Goal: Task Accomplishment & Management: Complete application form

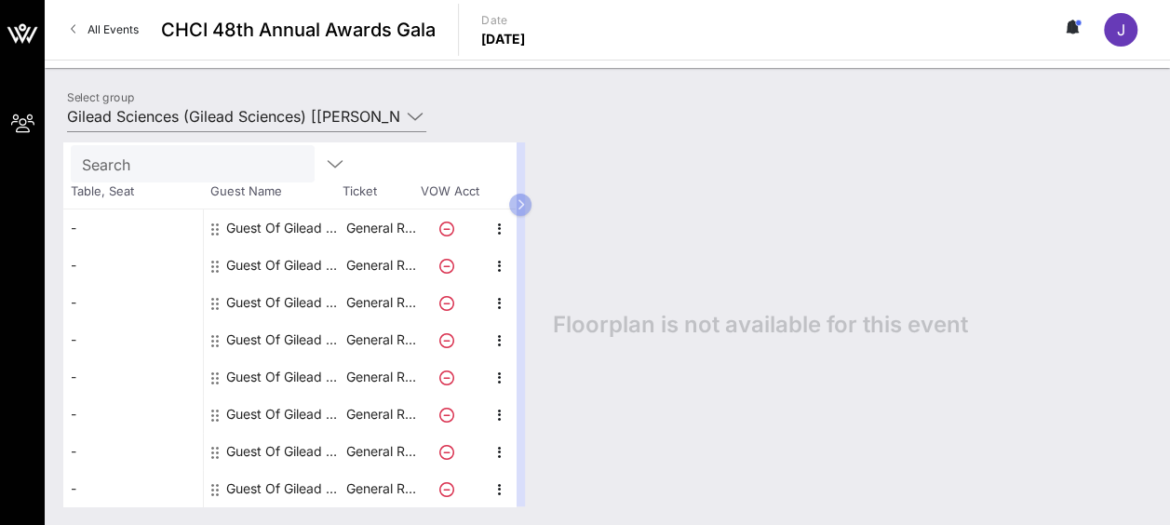
scroll to position [86, 0]
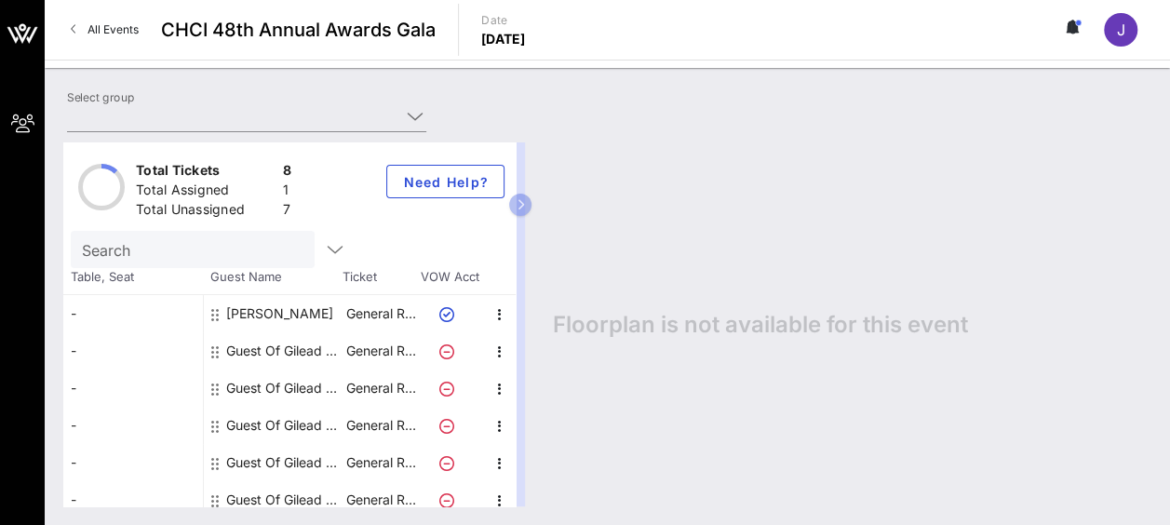
type input "Gilead Sciences (Gilead Sciences) [[PERSON_NAME], [EMAIL_ADDRESS][DOMAIN_NAME]]"
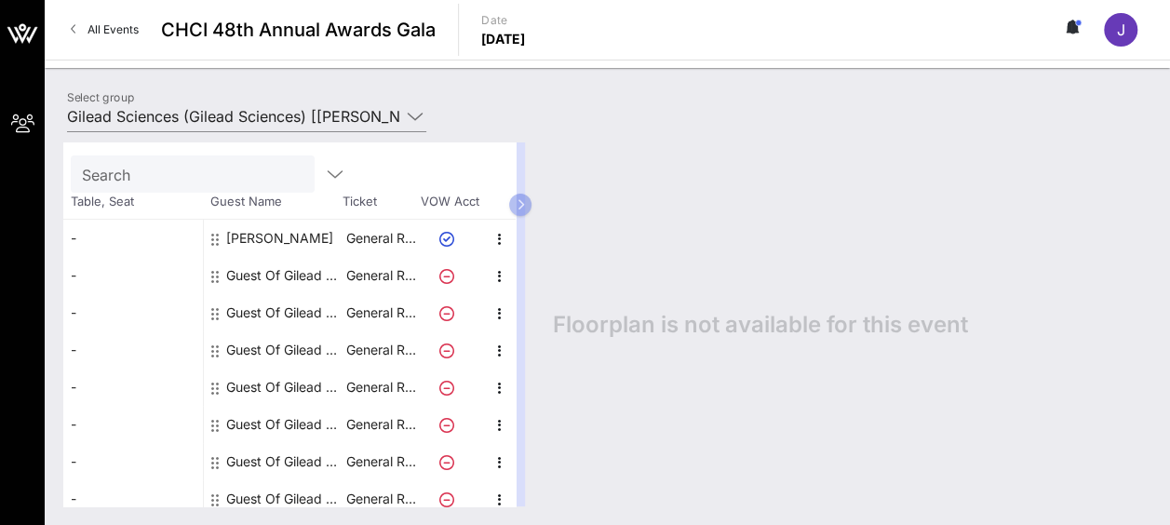
scroll to position [74, 0]
click at [216, 276] on icon at bounding box center [214, 277] width 7 height 15
click at [404, 277] on p "General R…" at bounding box center [381, 276] width 74 height 37
click at [305, 271] on div "Guest Of Gilead Sciences" at bounding box center [284, 276] width 117 height 37
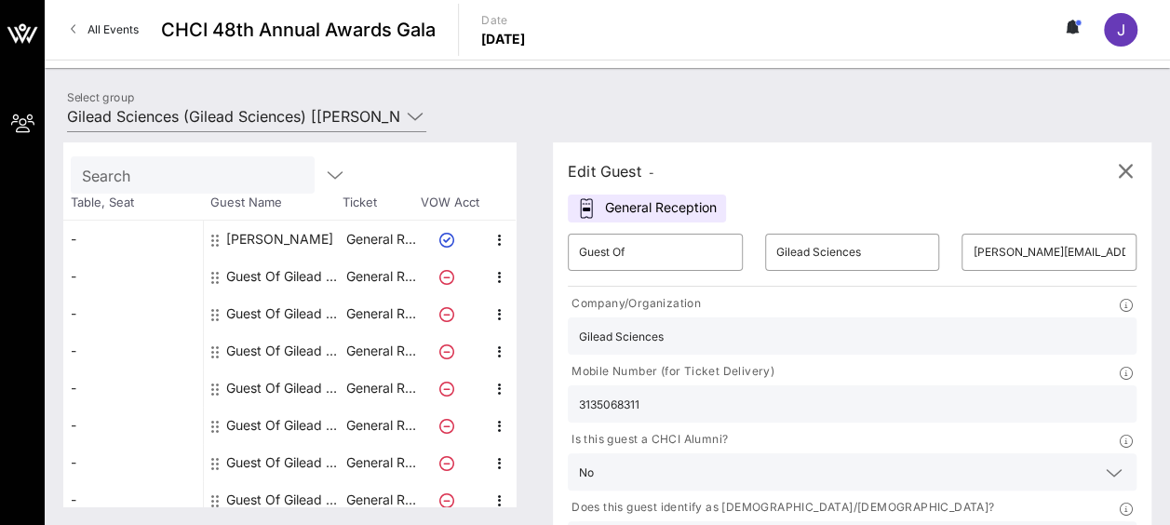
click at [290, 315] on div "Guest Of Gilead Sciences" at bounding box center [284, 313] width 117 height 37
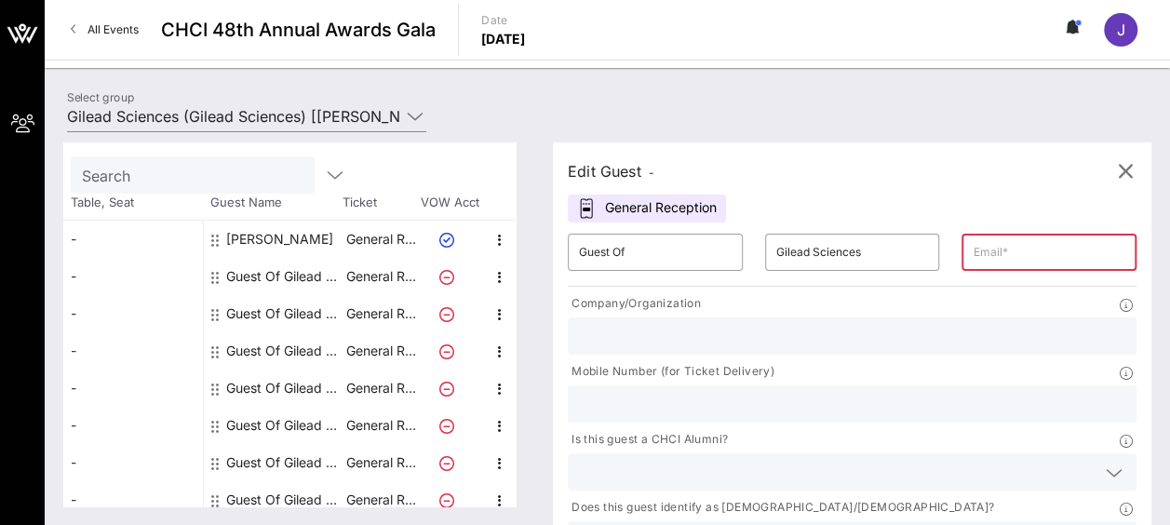
click at [296, 274] on div "Guest Of Gilead Sciences" at bounding box center [284, 276] width 117 height 37
type input "[PERSON_NAME][EMAIL_ADDRESS][PERSON_NAME][DOMAIN_NAME]"
type input "Gilead Sciences"
type input "3135068311"
type input "Gilead Sciences"
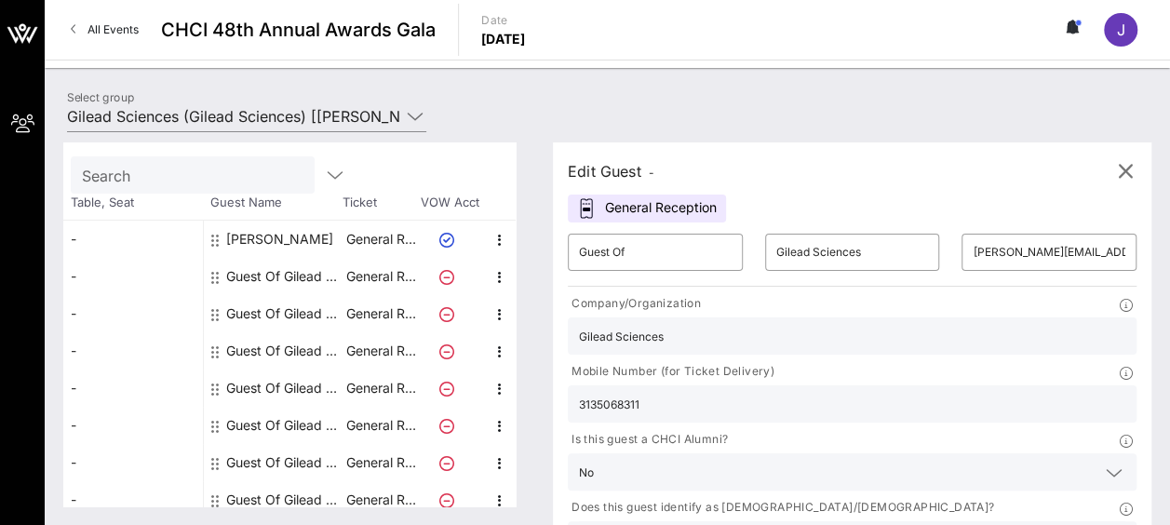
click at [304, 315] on div "Guest Of Gilead Sciences" at bounding box center [284, 313] width 117 height 37
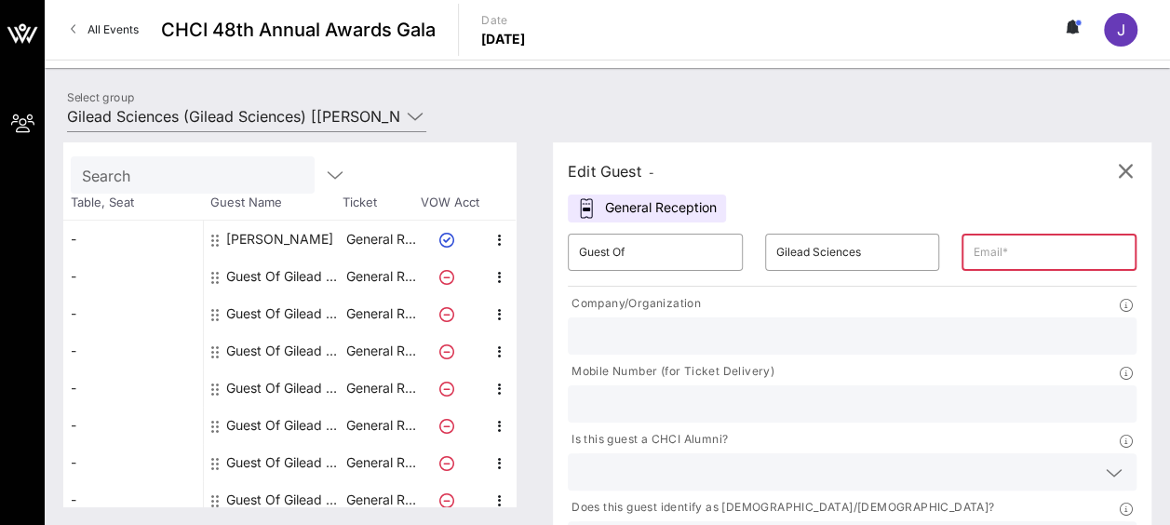
scroll to position [86, 0]
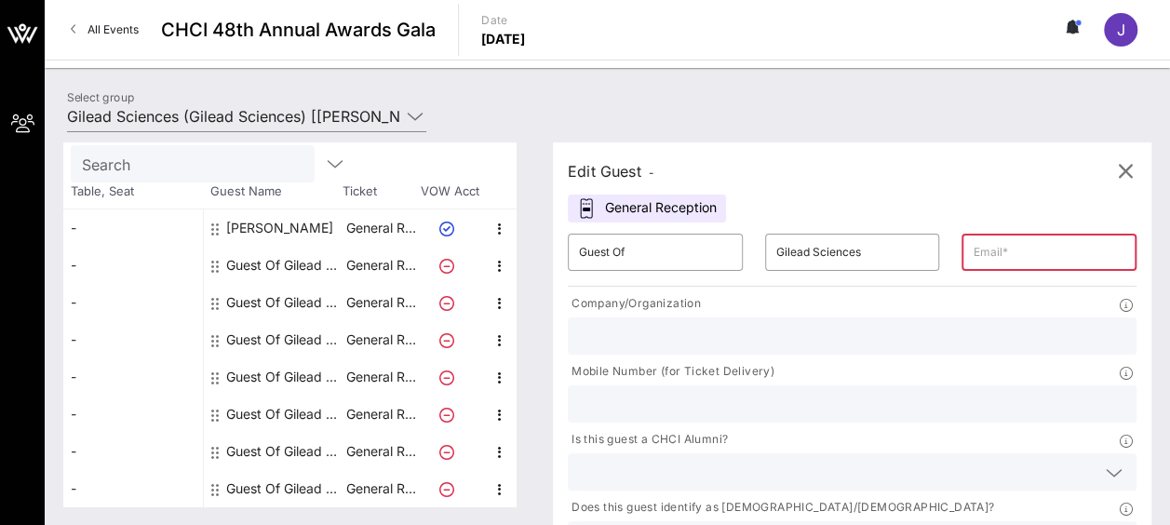
click at [304, 484] on div "Guest Of Gilead Sciences" at bounding box center [284, 488] width 117 height 37
type input "[EMAIL_ADDRESS][DOMAIN_NAME]"
type input "Gilead Sciences"
type input "3238934495"
type input "Gilead Sciences"
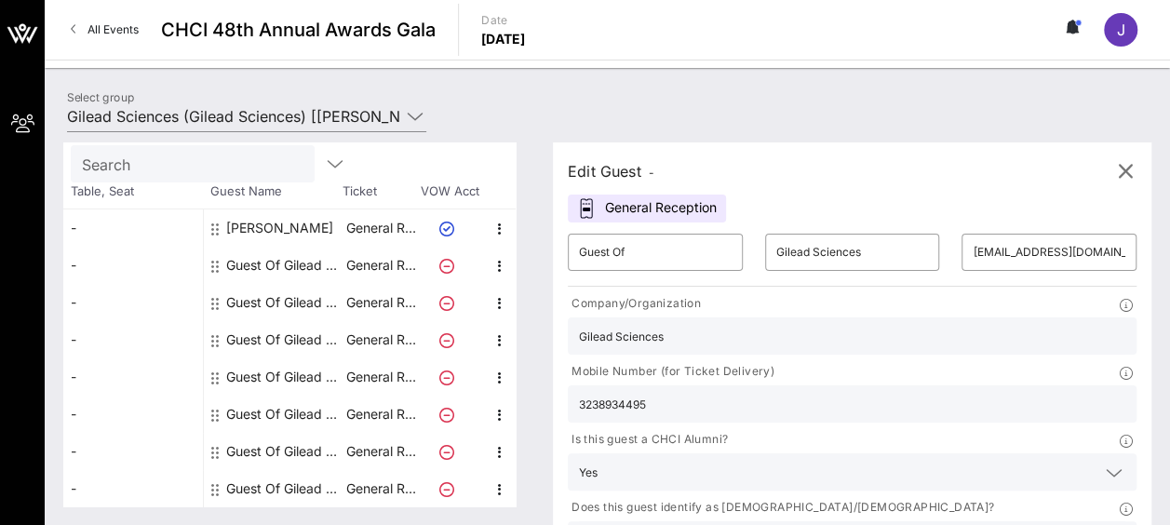
click at [304, 446] on div "Guest Of Gilead Sciences" at bounding box center [284, 451] width 117 height 37
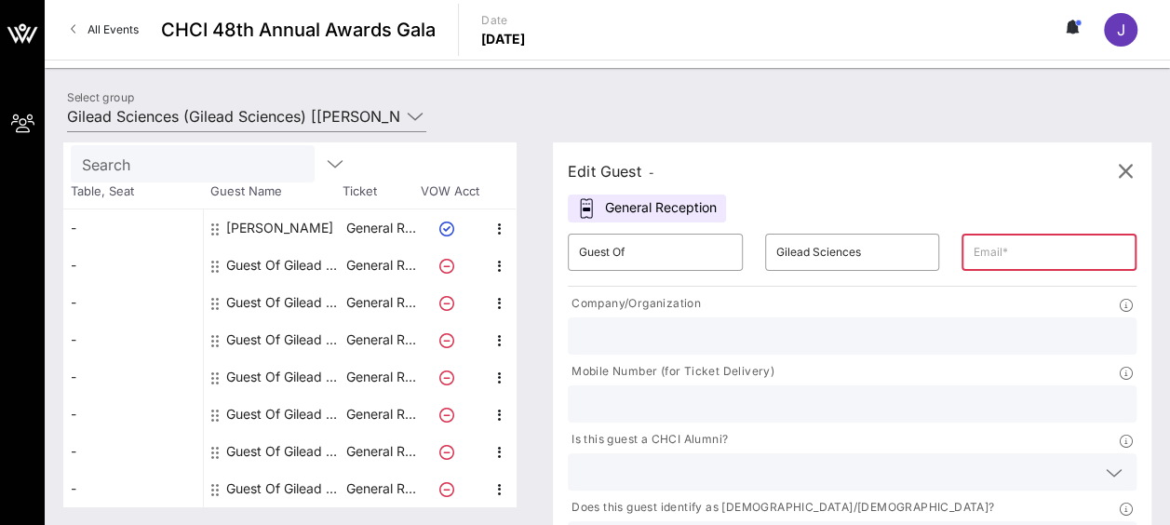
click at [308, 408] on div "Guest Of Gilead Sciences" at bounding box center [284, 414] width 117 height 37
click at [311, 412] on div "Guest Of Gilead Sciences" at bounding box center [284, 414] width 117 height 37
click at [316, 371] on div "Guest Of Gilead Sciences" at bounding box center [284, 376] width 117 height 37
click at [320, 339] on div "Guest Of Gilead Sciences" at bounding box center [284, 339] width 117 height 37
type input "[EMAIL_ADDRESS][DOMAIN_NAME]"
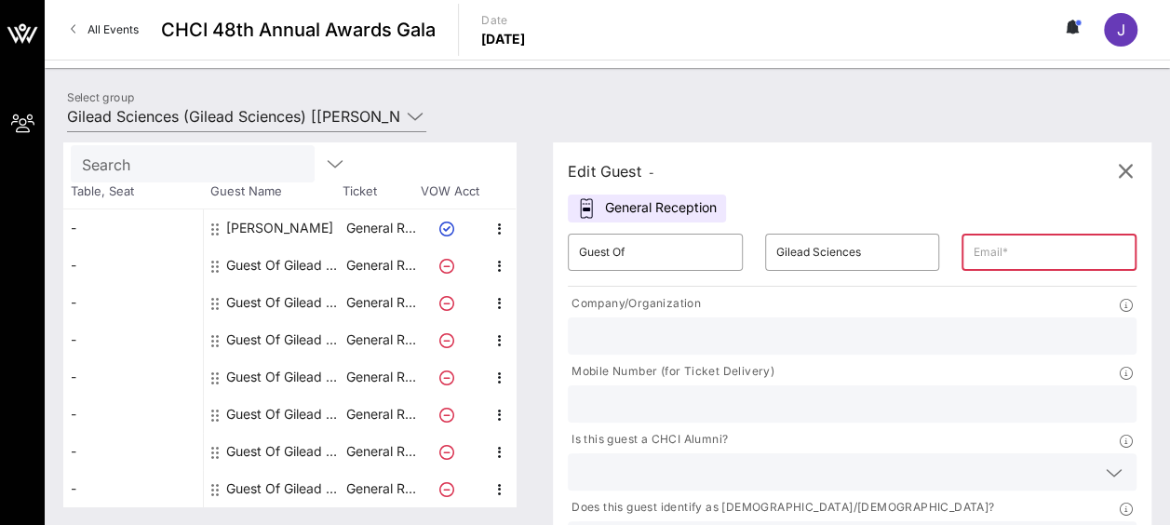
type input "[US_STATE] Life Sciences"
type input "[PHONE_NUMBER]"
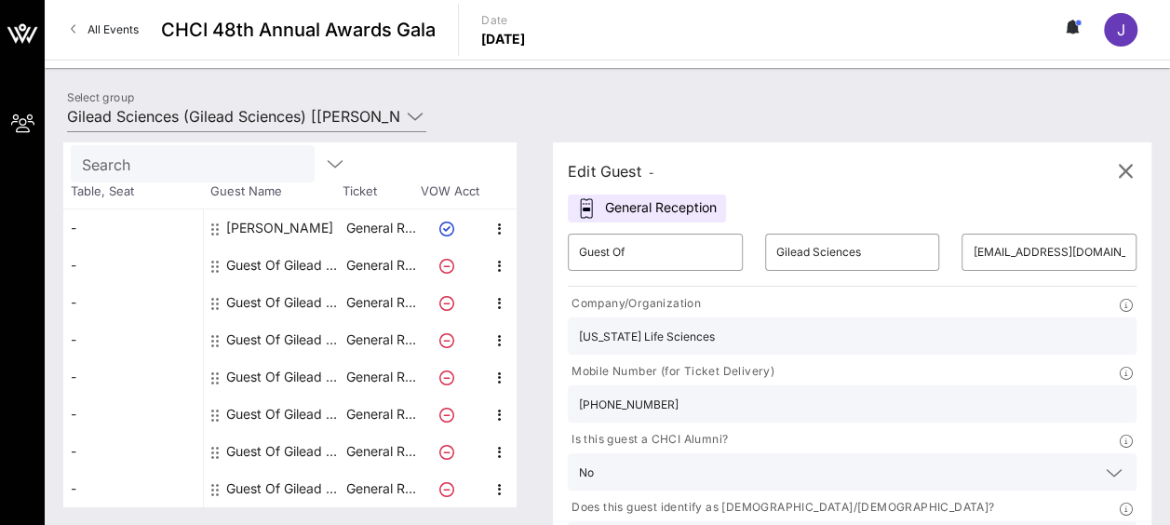
click at [320, 307] on div "Guest Of Gilead Sciences" at bounding box center [284, 302] width 117 height 37
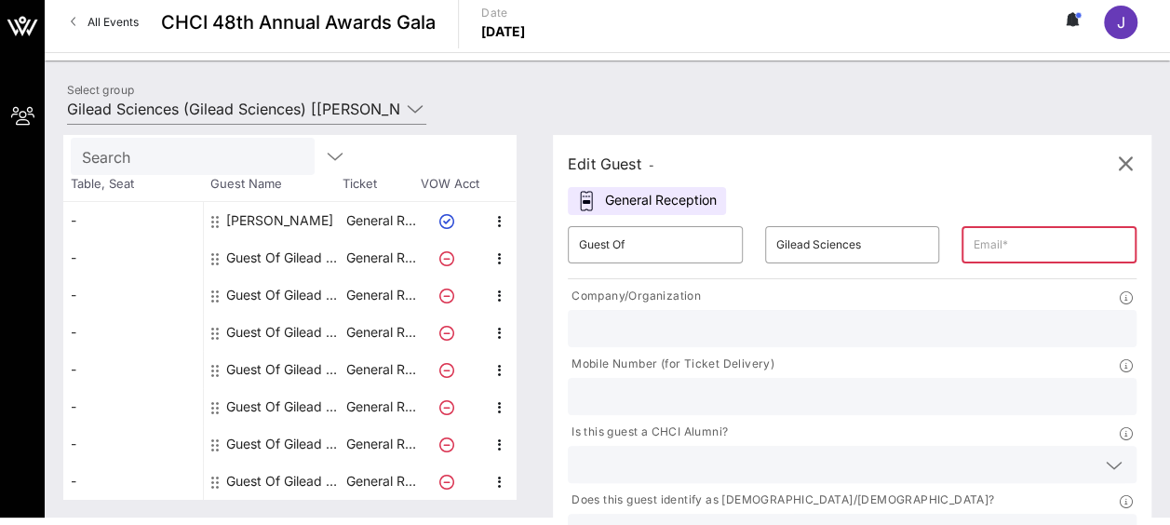
scroll to position [7, 0]
click at [306, 263] on div "Guest Of Gilead Sciences" at bounding box center [284, 257] width 117 height 37
type input "[PERSON_NAME][EMAIL_ADDRESS][PERSON_NAME][DOMAIN_NAME]"
type input "Gilead Sciences"
type input "3135068311"
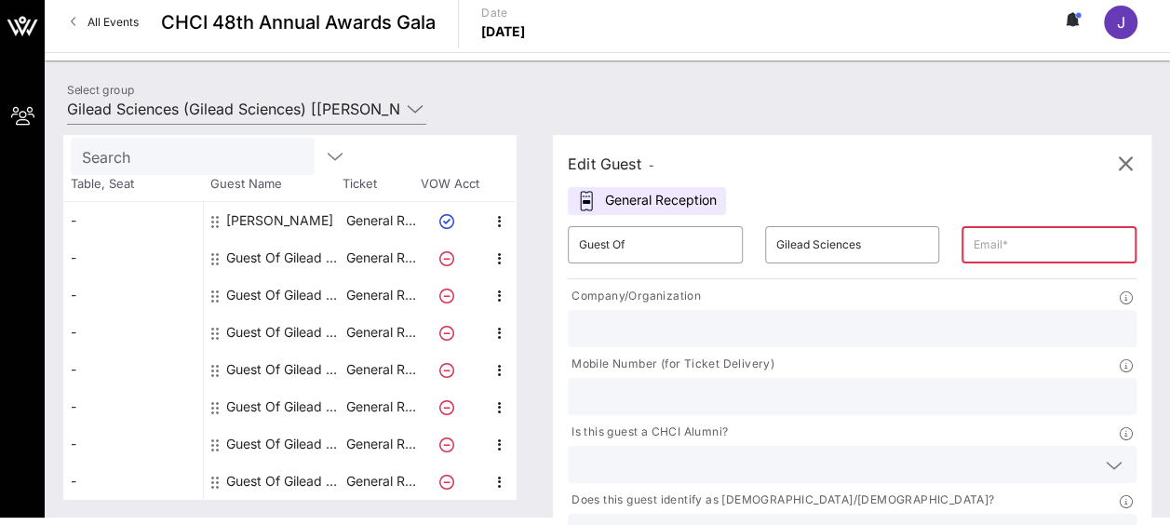
type input "Gilead Sciences"
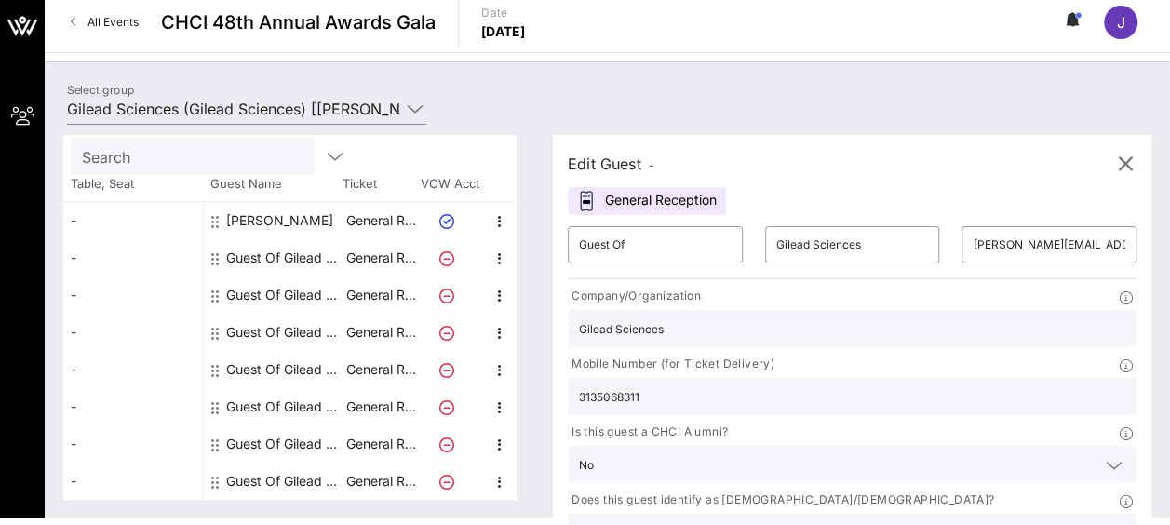
click at [322, 296] on div "Guest Of Gilead Sciences" at bounding box center [284, 295] width 117 height 37
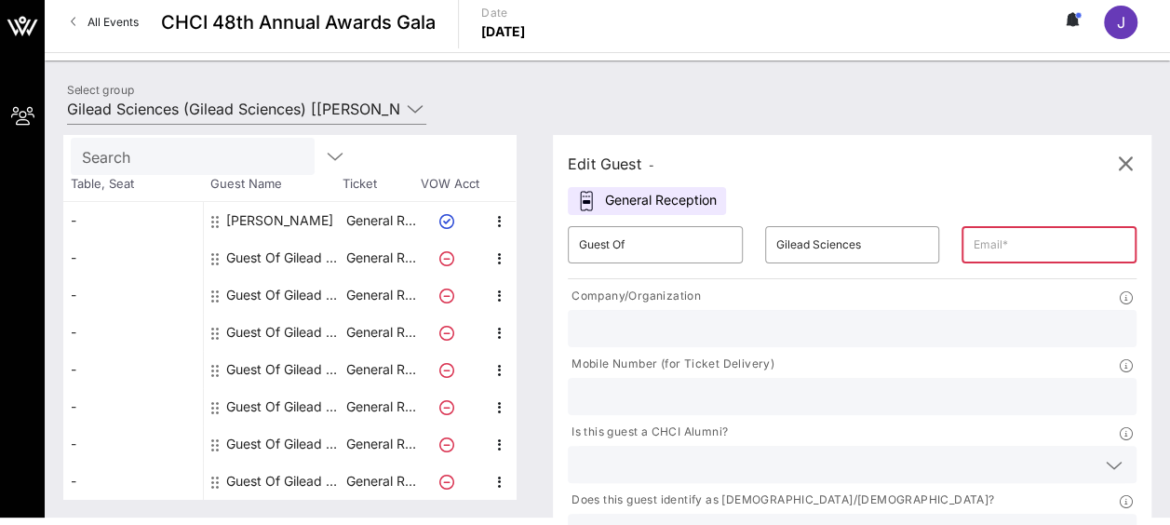
click at [973, 248] on input "text" at bounding box center [1049, 245] width 153 height 30
type input "t"
click at [868, 385] on input "text" at bounding box center [852, 397] width 547 height 24
click at [365, 286] on p "General R…" at bounding box center [381, 295] width 74 height 37
click at [369, 289] on p "General R…" at bounding box center [381, 295] width 74 height 37
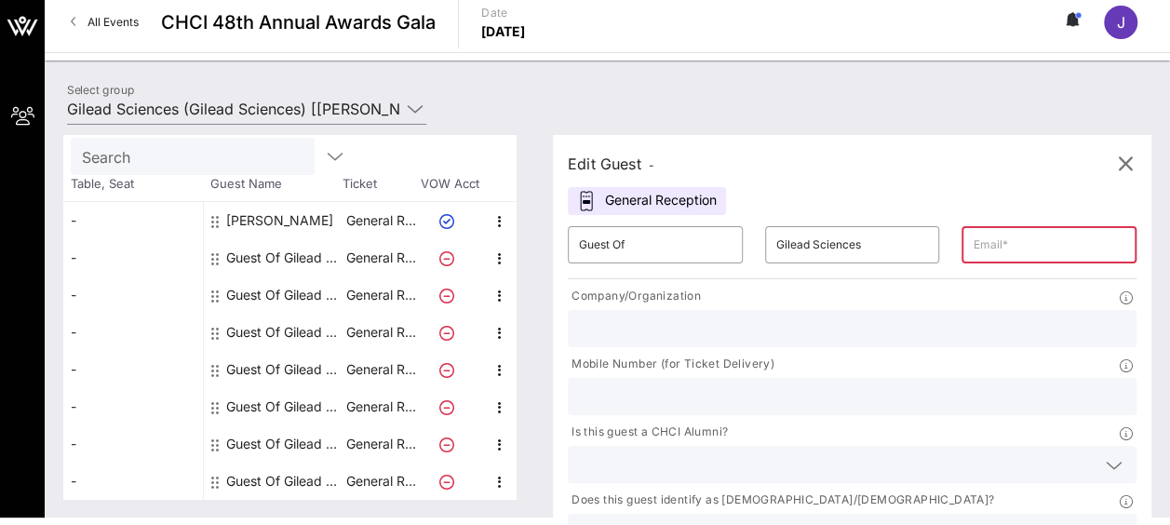
click at [973, 246] on input "text" at bounding box center [1049, 245] width 153 height 30
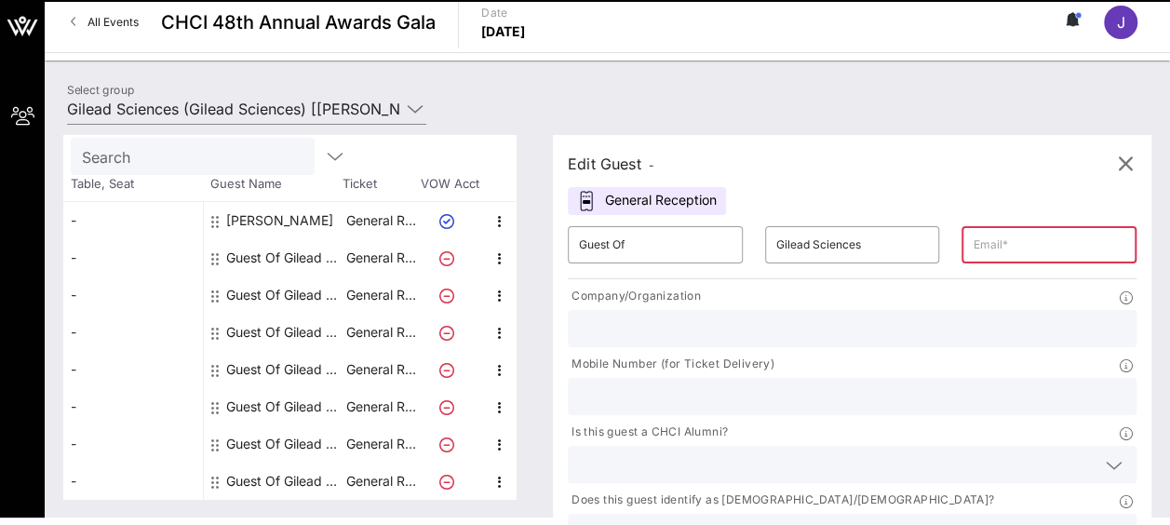
click at [823, 385] on input "text" at bounding box center [852, 397] width 547 height 24
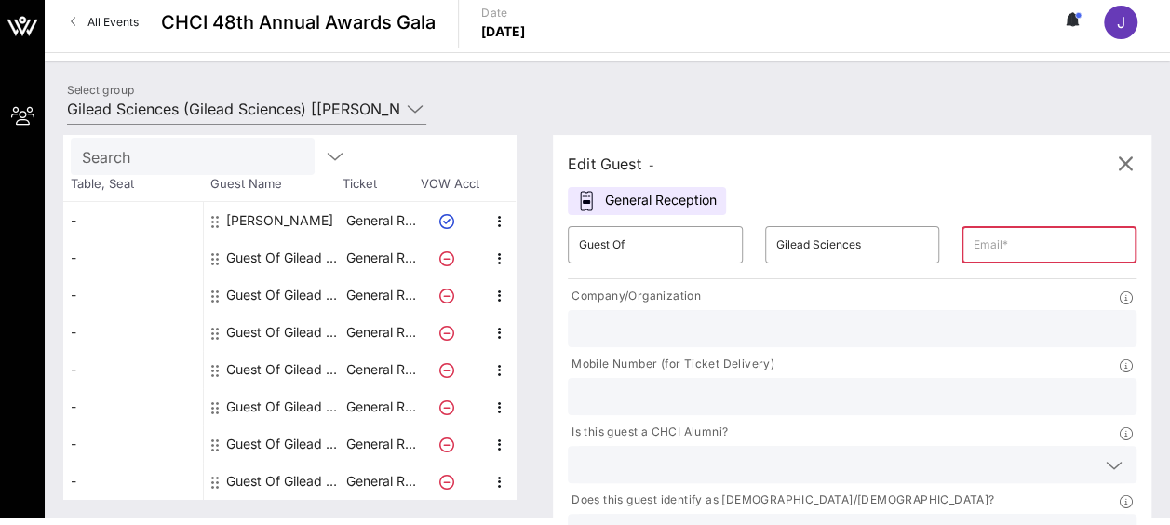
paste input "[PHONE_NUMBER]"
type input "[PHONE_NUMBER]"
click at [973, 244] on input "text" at bounding box center [1049, 245] width 153 height 30
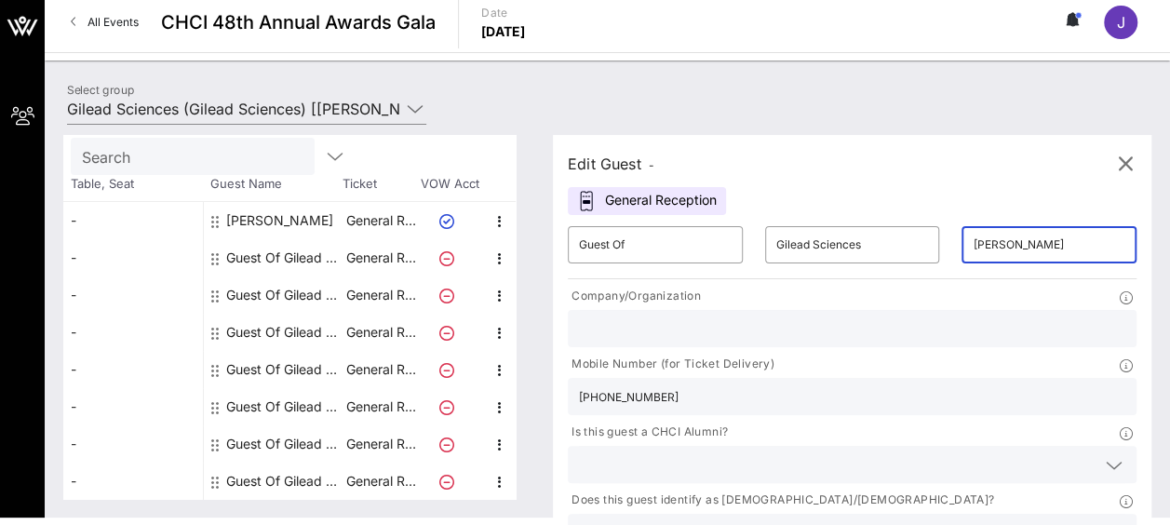
drag, startPoint x: 923, startPoint y: 245, endPoint x: 850, endPoint y: 238, distance: 72.9
click at [850, 238] on div "​ Guest Of ​ Gilead Sciences ​ [PERSON_NAME]" at bounding box center [852, 245] width 591 height 60
paste input "[PERSON_NAME][EMAIL_ADDRESS][DOMAIN_NAME]"
type input "[PERSON_NAME][EMAIL_ADDRESS][DOMAIN_NAME]"
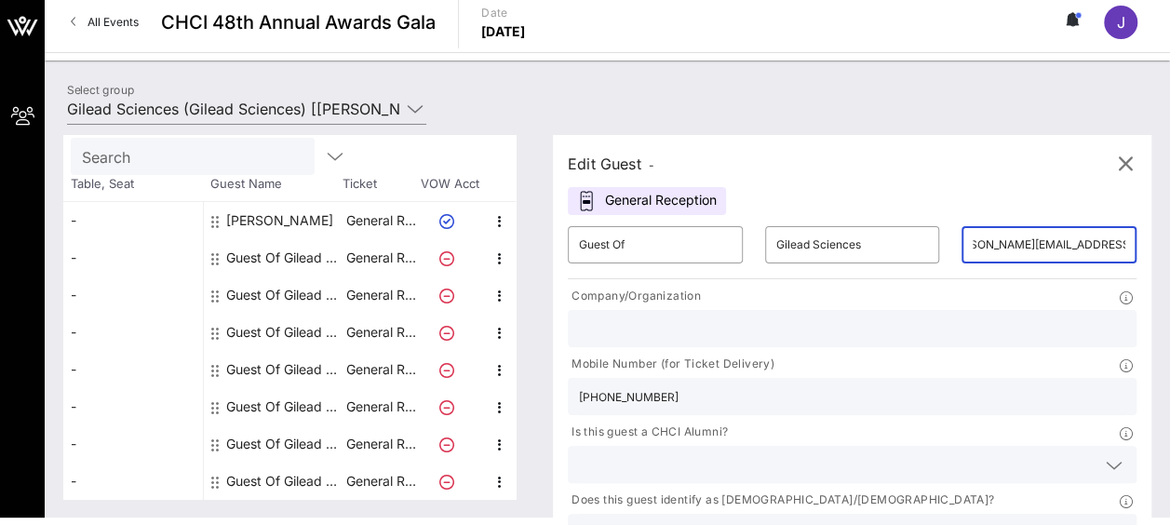
click at [675, 315] on div at bounding box center [852, 328] width 547 height 37
type input "G"
type input "T"
type input "Gilead Sciences"
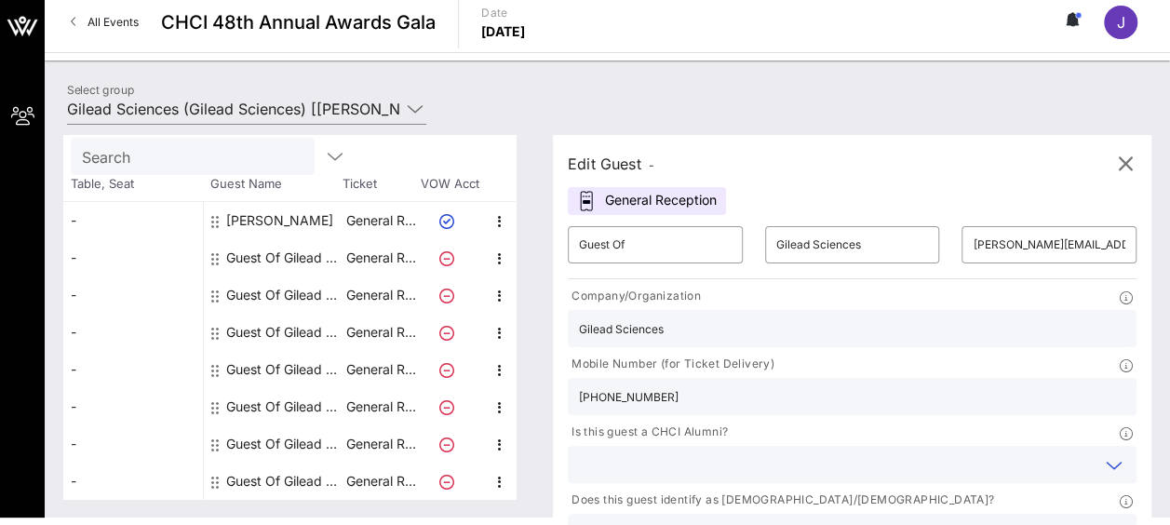
click at [694, 452] on input "text" at bounding box center [837, 464] width 517 height 24
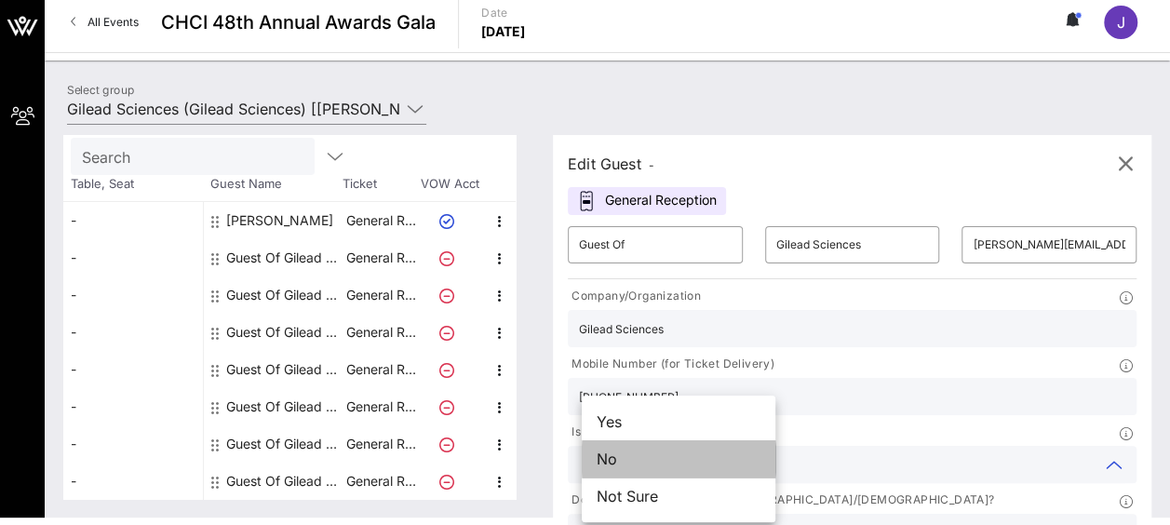
click at [689, 457] on div "No" at bounding box center [679, 458] width 194 height 37
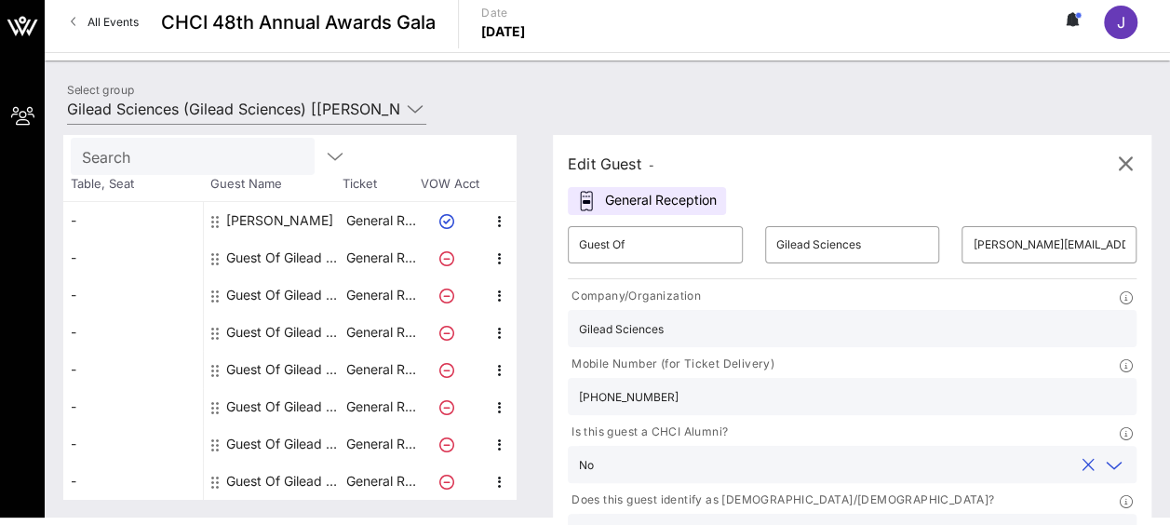
click at [881, 520] on input "text" at bounding box center [837, 532] width 517 height 24
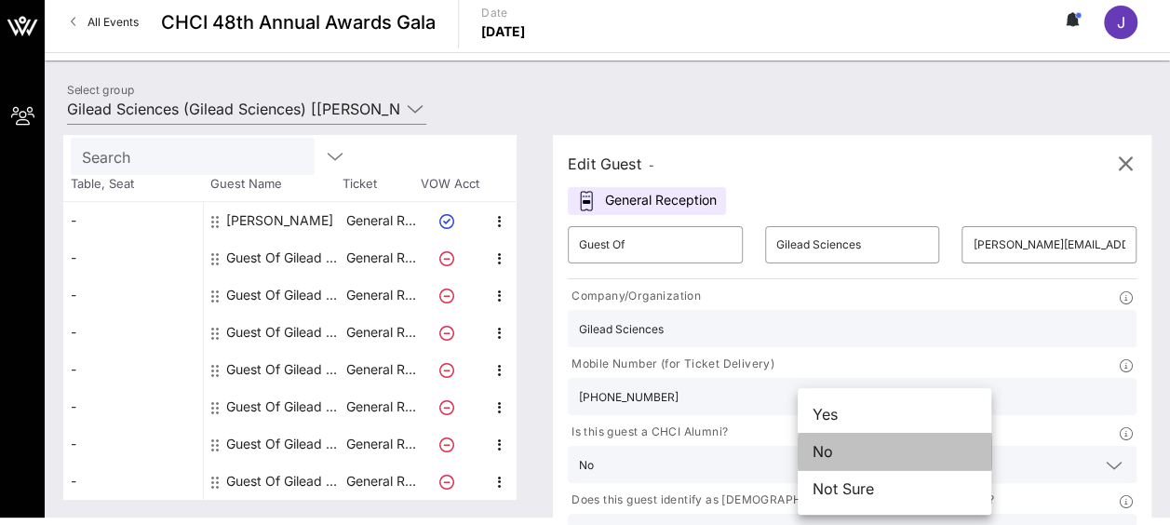
click at [868, 452] on div "No" at bounding box center [895, 451] width 194 height 37
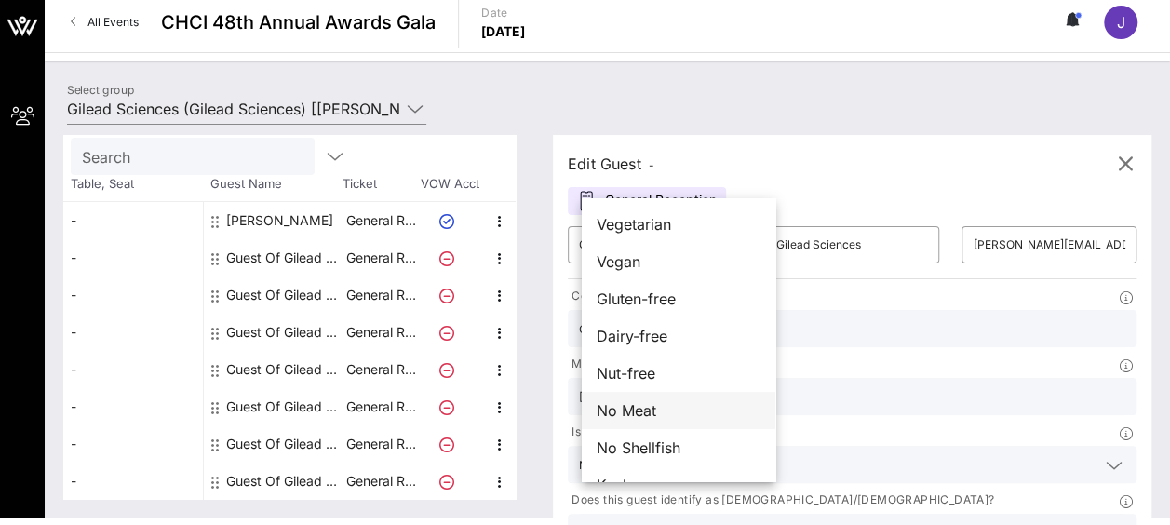
scroll to position [30, 0]
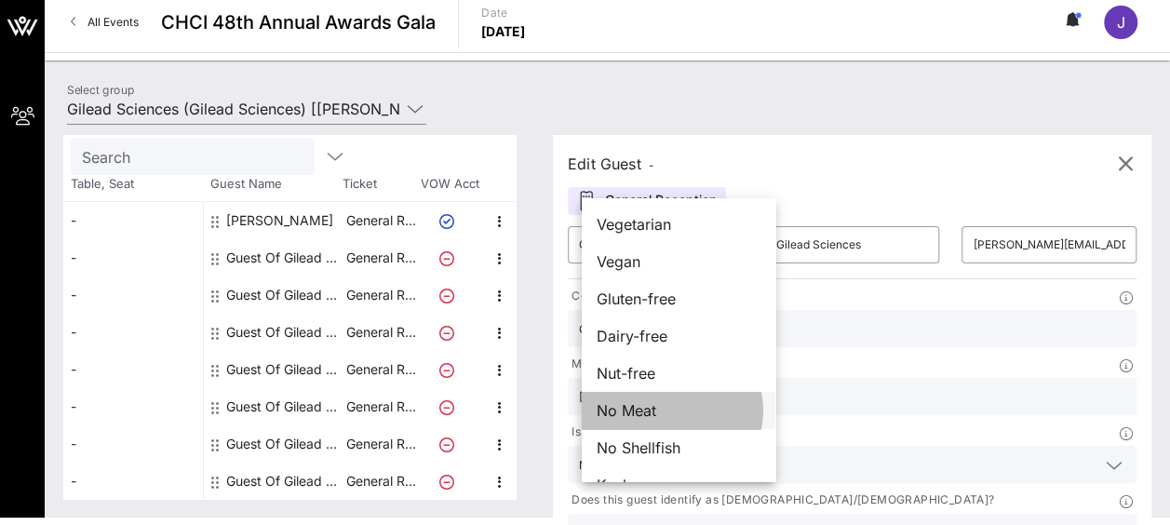
click at [709, 414] on div "No Meat" at bounding box center [679, 410] width 194 height 37
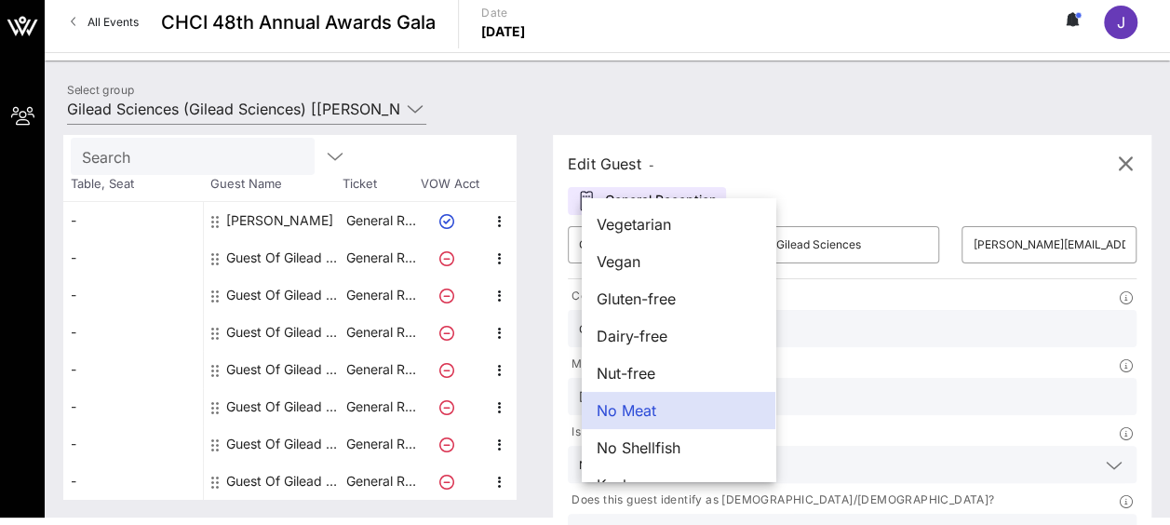
scroll to position [30, 0]
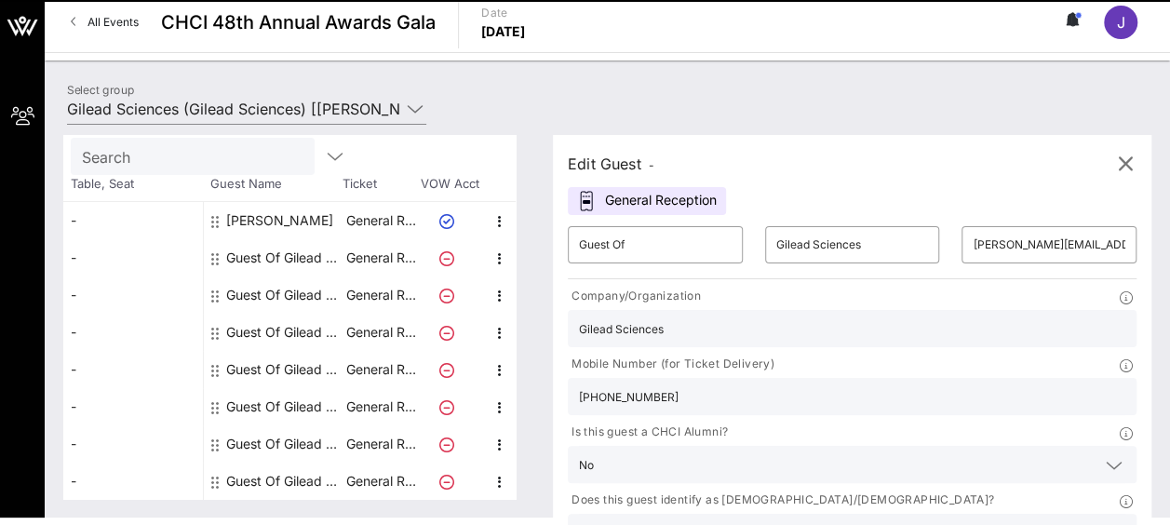
scroll to position [0, 0]
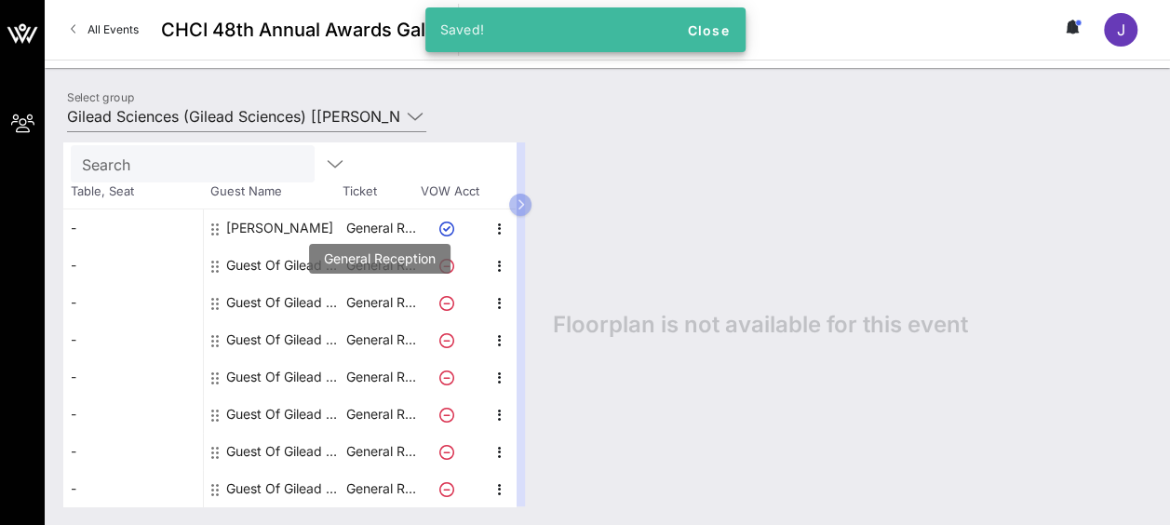
click at [363, 309] on p "General R…" at bounding box center [381, 302] width 74 height 37
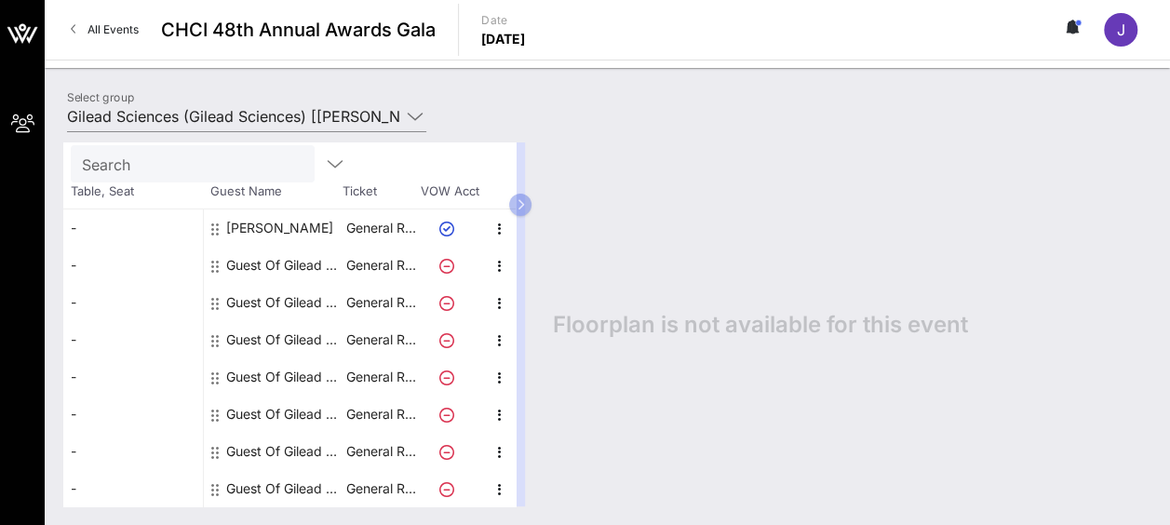
click at [323, 300] on div "Guest Of Gilead Sciences" at bounding box center [284, 302] width 117 height 37
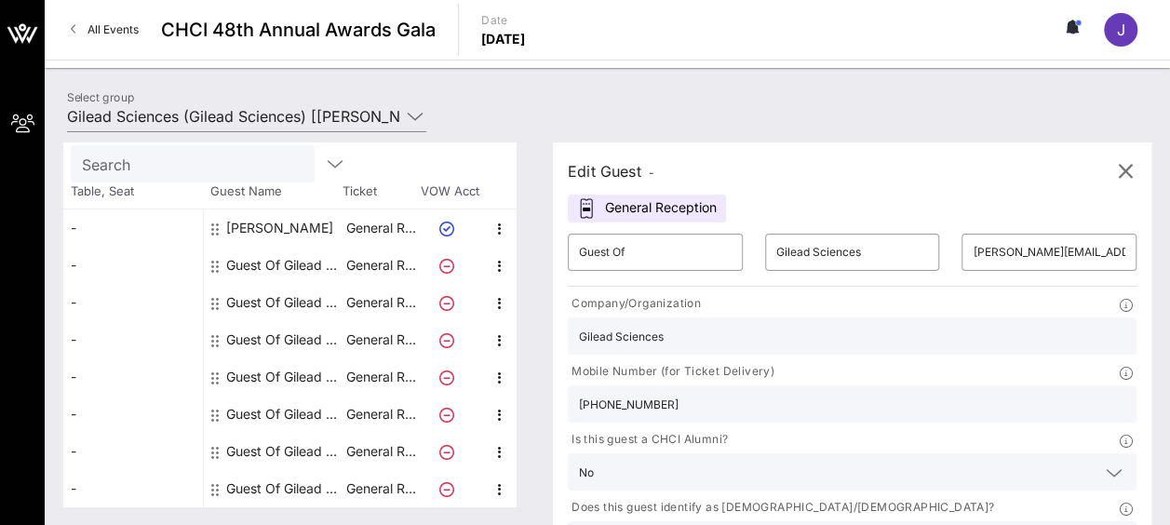
click at [311, 337] on div "Guest Of Gilead Sciences" at bounding box center [284, 339] width 117 height 37
type input "[EMAIL_ADDRESS][DOMAIN_NAME]"
type input "[US_STATE] Life Sciences"
type input "[PHONE_NUMBER]"
click at [312, 370] on div "Guest Of Gilead Sciences" at bounding box center [284, 376] width 117 height 37
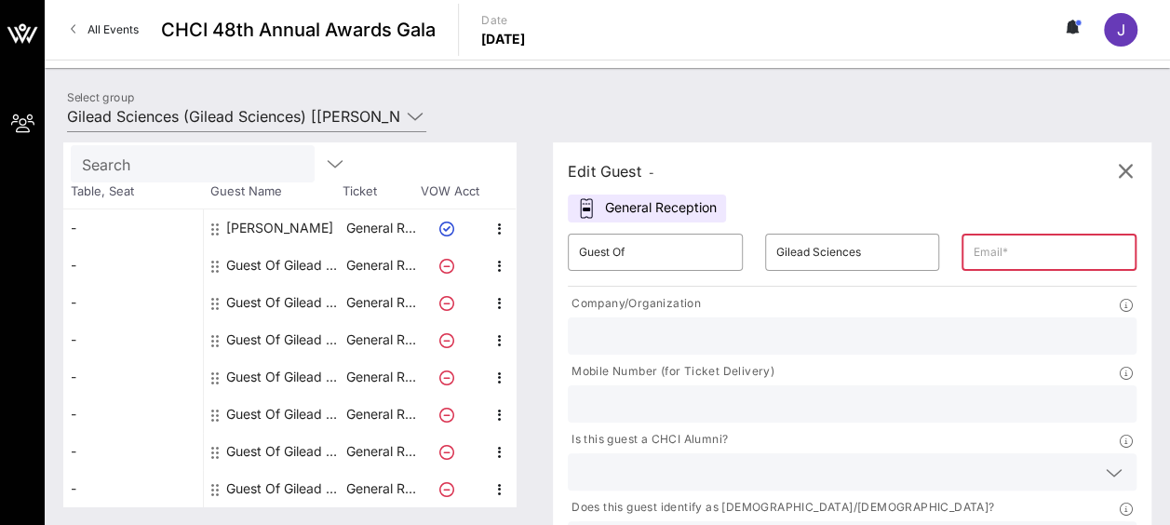
click at [315, 415] on div "Guest Of Gilead Sciences" at bounding box center [284, 414] width 117 height 37
click at [317, 449] on div "Guest Of Gilead Sciences" at bounding box center [284, 451] width 117 height 37
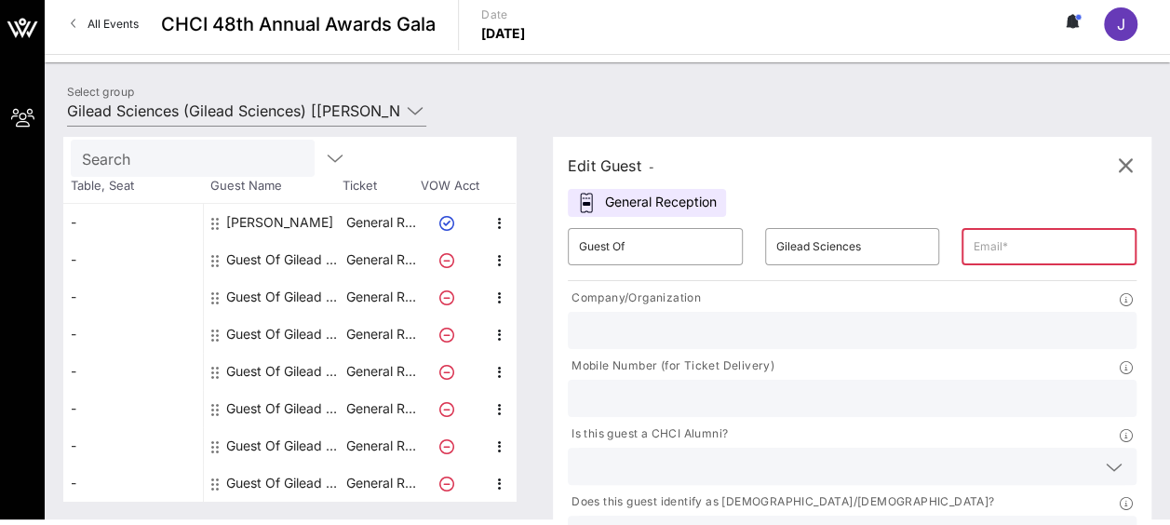
scroll to position [7, 0]
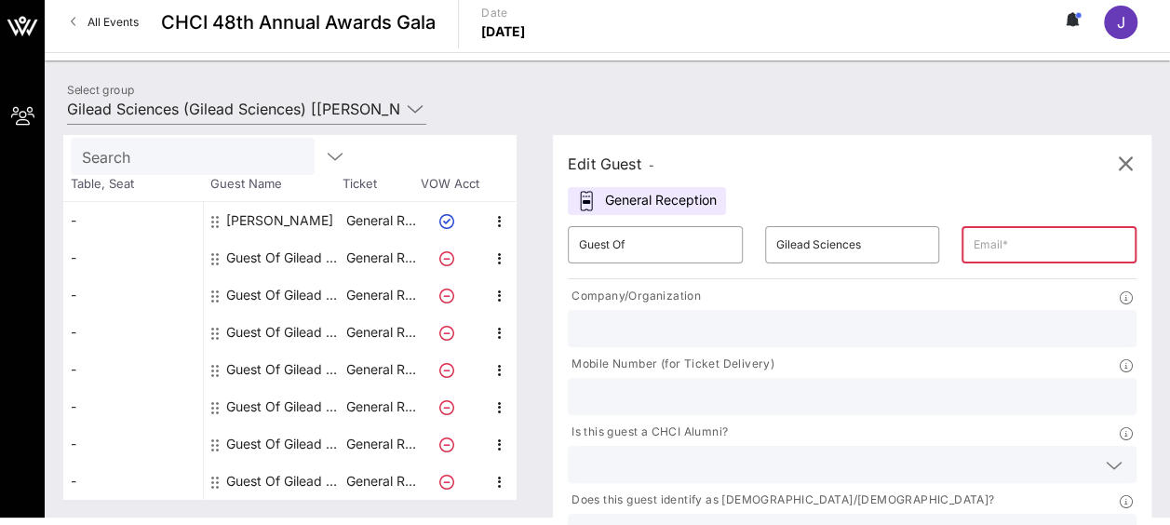
click at [322, 484] on div "Guest Of Gilead Sciences" at bounding box center [284, 481] width 117 height 37
type input "[EMAIL_ADDRESS][DOMAIN_NAME]"
type input "Gilead Sciences"
type input "3238934495"
type input "Gilead Sciences"
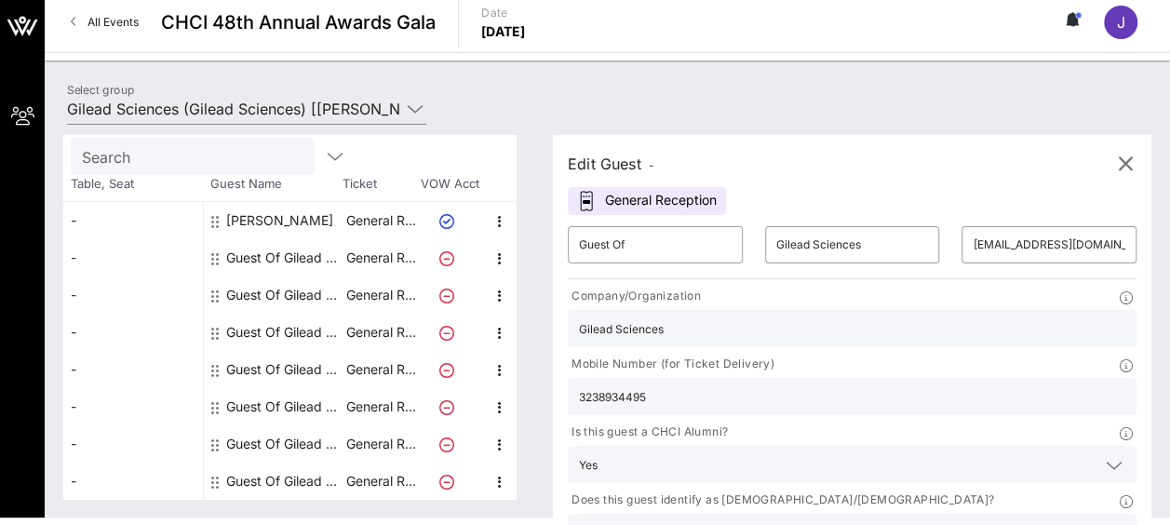
click at [322, 327] on div "Guest Of Gilead Sciences" at bounding box center [284, 332] width 117 height 37
type input "[EMAIL_ADDRESS][DOMAIN_NAME]"
type input "[US_STATE] Life Sciences"
type input "[PHONE_NUMBER]"
click at [330, 365] on div "Guest Of Gilead Sciences" at bounding box center [284, 369] width 117 height 37
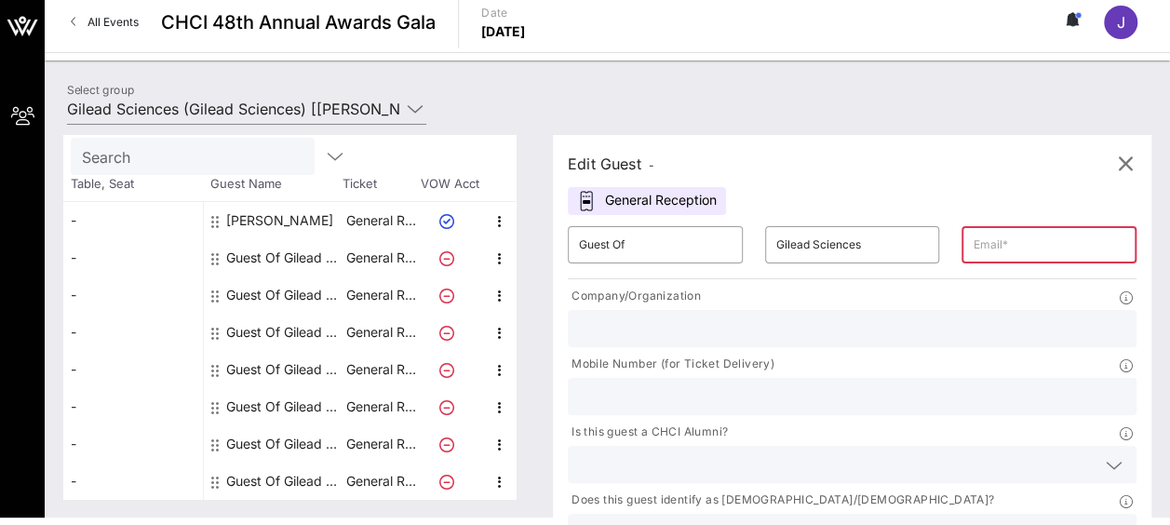
click at [331, 405] on div "Guest Of Gilead Sciences" at bounding box center [284, 406] width 117 height 37
click at [331, 448] on div "Guest Of Gilead Sciences" at bounding box center [284, 443] width 117 height 37
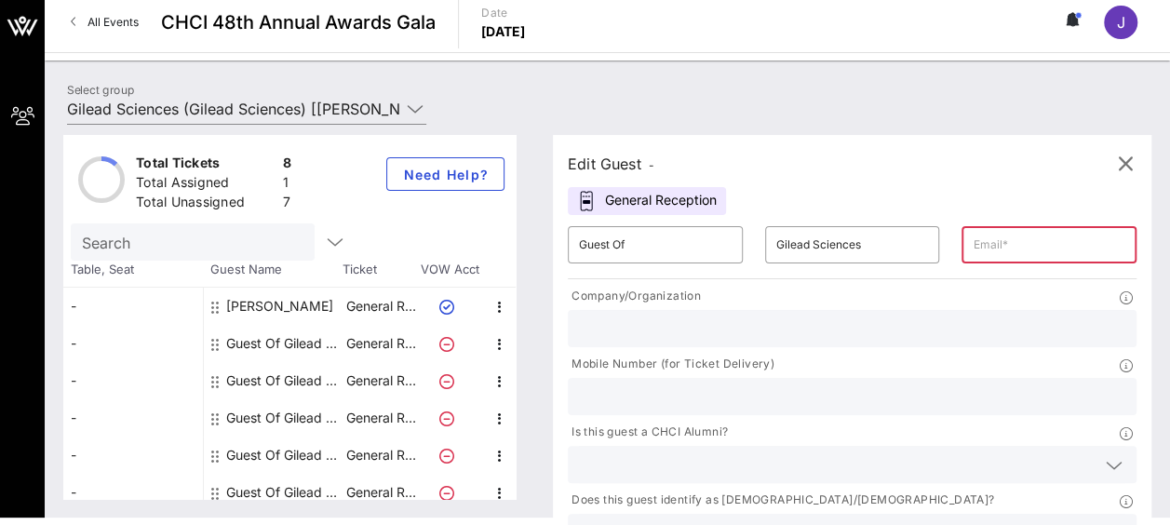
click at [311, 343] on div "Guest Of Gilead Sciences" at bounding box center [284, 343] width 117 height 37
type input "[PERSON_NAME][EMAIL_ADDRESS][PERSON_NAME][DOMAIN_NAME]"
type input "Gilead Sciences"
type input "3135068311"
type input "Gilead Sciences"
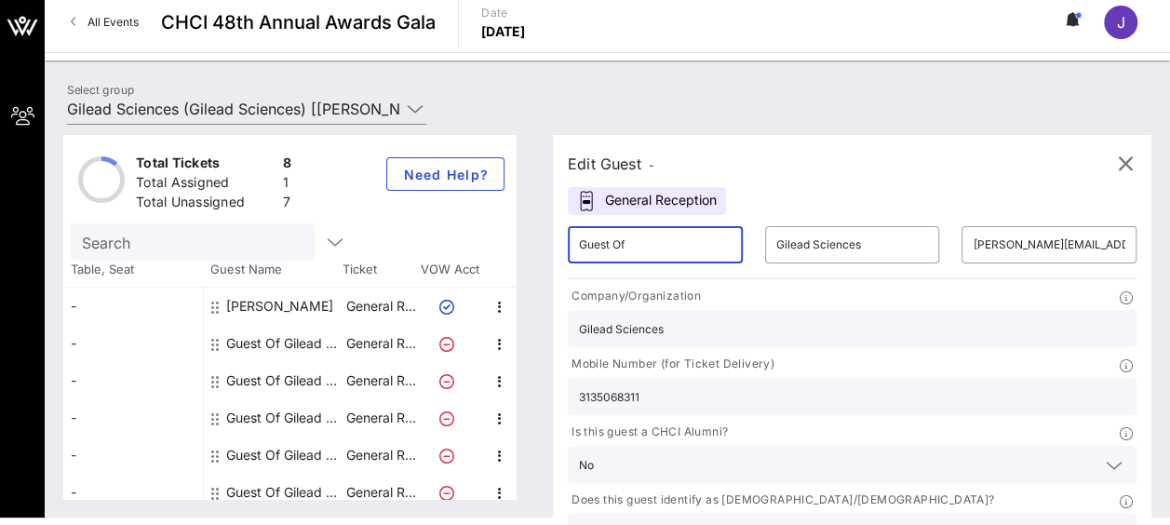
drag, startPoint x: 673, startPoint y: 244, endPoint x: 516, endPoint y: 227, distance: 158.2
click at [516, 227] on div "Total Tickets 8 Total Assigned 1 Total Unassigned 7 Need Help? Search Table, Se…" at bounding box center [607, 317] width 1088 height 364
type input "[PERSON_NAME]"
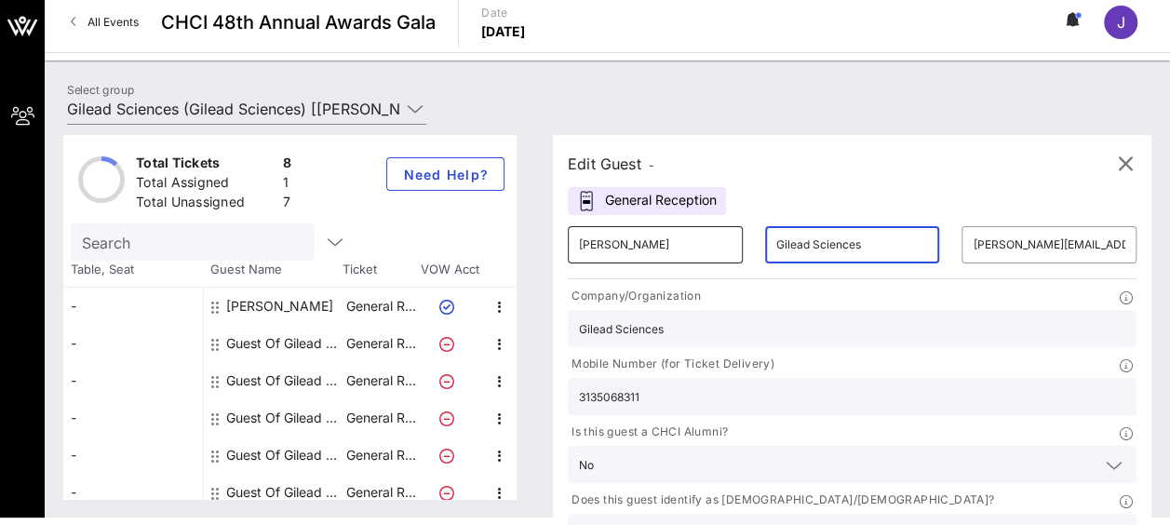
drag, startPoint x: 821, startPoint y: 246, endPoint x: 620, endPoint y: 253, distance: 201.2
click at [620, 253] on div "​ [PERSON_NAME] ​ Gilead Sciences ​ [PERSON_NAME][EMAIL_ADDRESS][PERSON_NAME][D…" at bounding box center [852, 245] width 591 height 60
click at [821, 257] on input "Gilead Sciences" at bounding box center [852, 245] width 153 height 30
type input "G"
type input "[PERSON_NAME]"
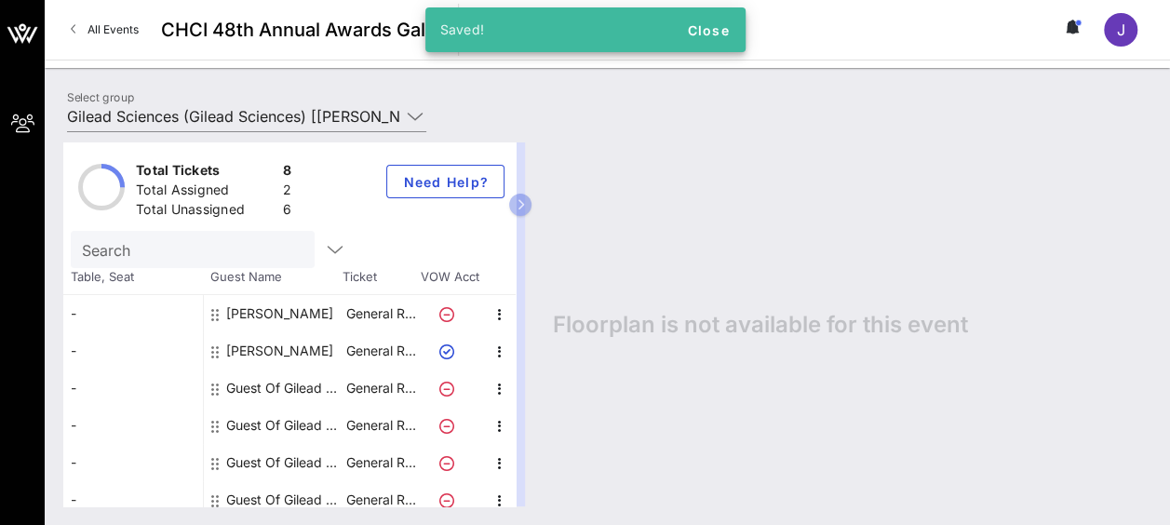
click at [318, 389] on div "Guest Of Gilead Sciences" at bounding box center [284, 388] width 117 height 37
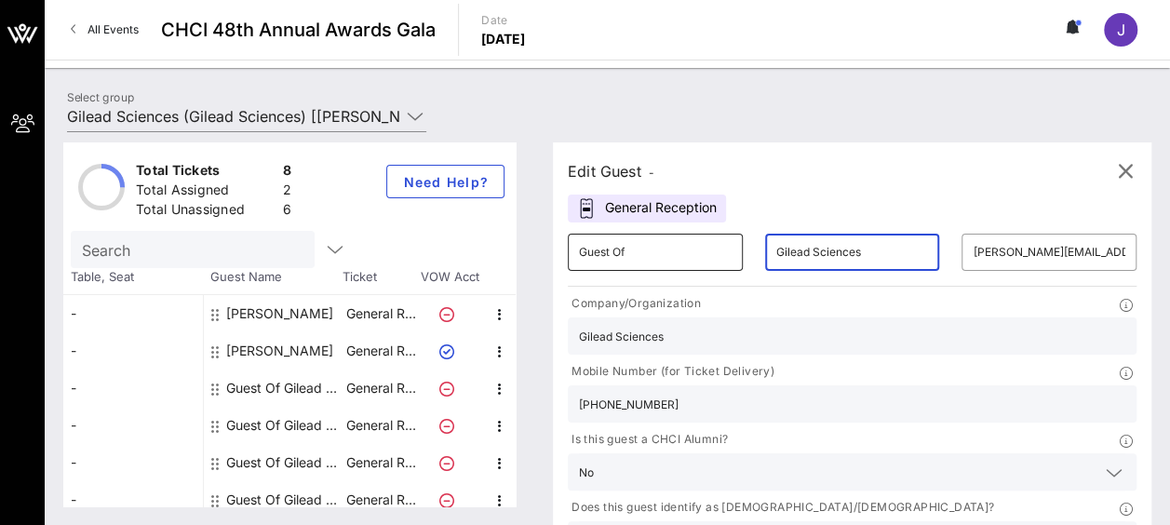
drag, startPoint x: 827, startPoint y: 250, endPoint x: 658, endPoint y: 249, distance: 168.5
click at [658, 249] on div "​ Guest Of ​ Gilead Sciences ​ [PERSON_NAME][EMAIL_ADDRESS][DOMAIN_NAME]" at bounding box center [852, 253] width 591 height 60
type input "T"
type input "[PERSON_NAME]"
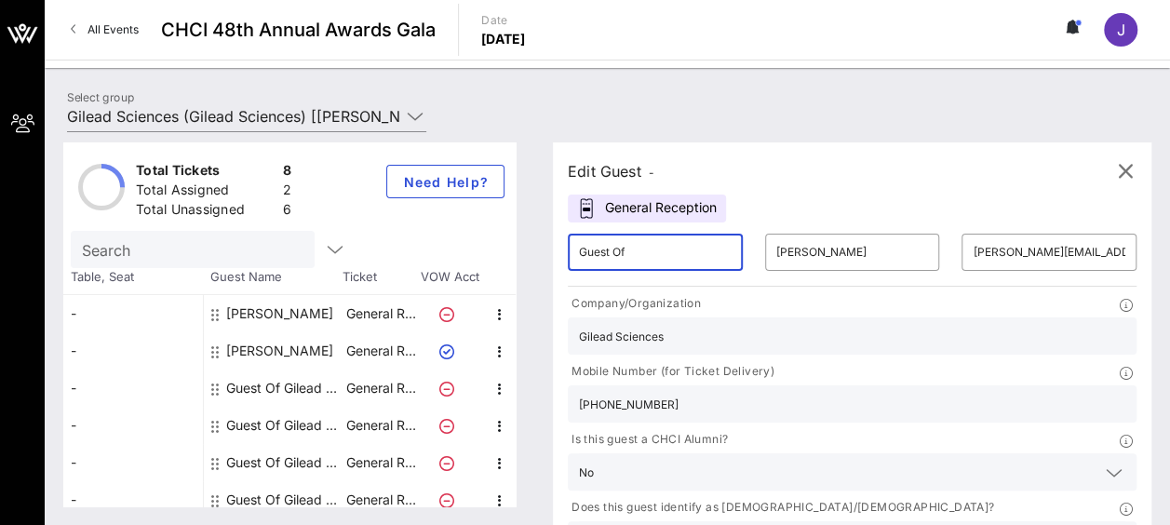
drag, startPoint x: 651, startPoint y: 257, endPoint x: 502, endPoint y: 249, distance: 149.2
click at [502, 249] on div "Total Tickets 8 Total Assigned 2 Total Unassigned 6 Need Help? Search Table, Se…" at bounding box center [607, 324] width 1088 height 364
type input "[PERSON_NAME]"
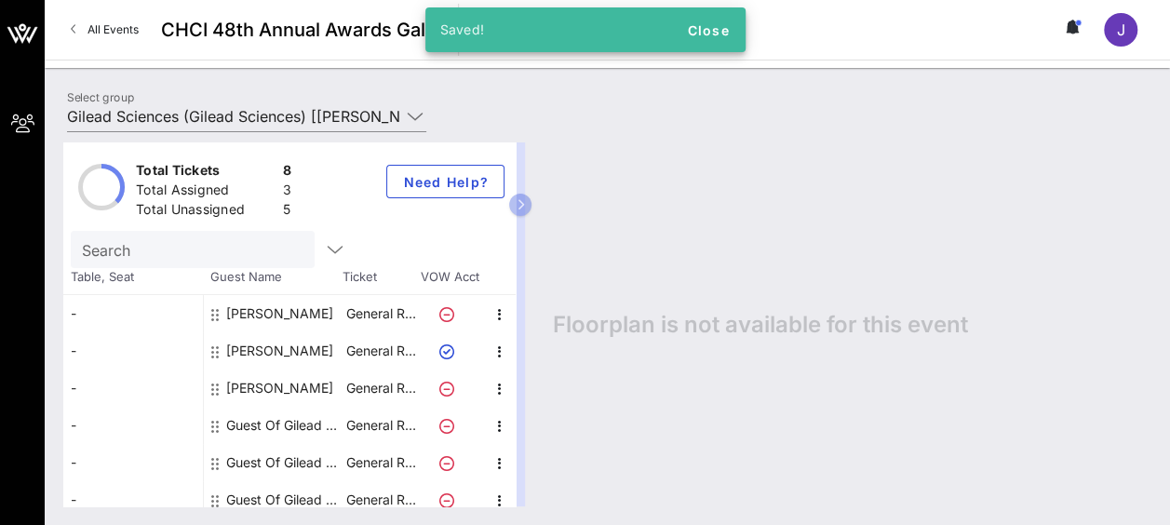
scroll to position [86, 0]
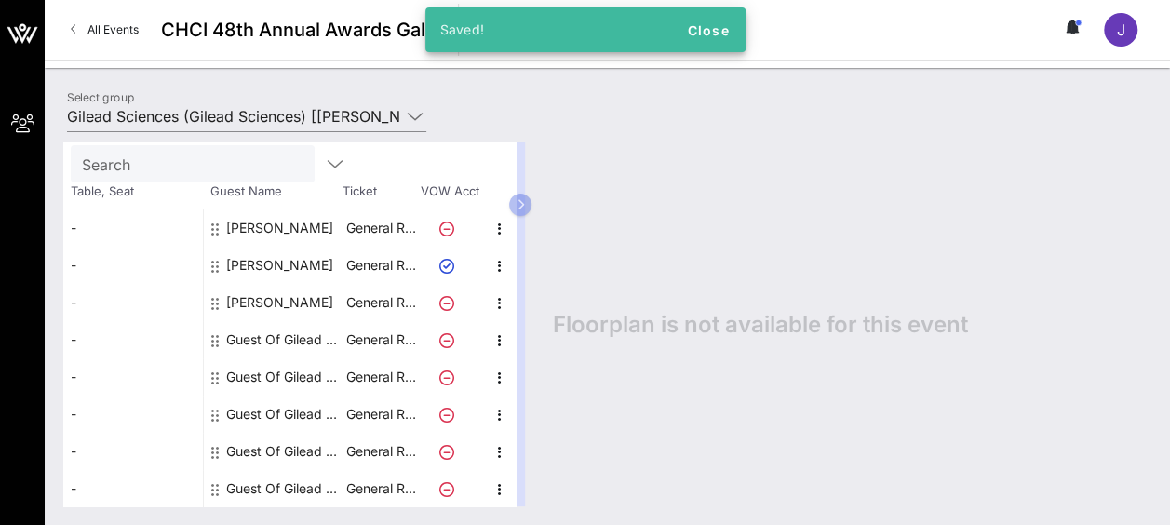
click at [274, 332] on div "Guest Of Gilead Sciences" at bounding box center [284, 339] width 117 height 37
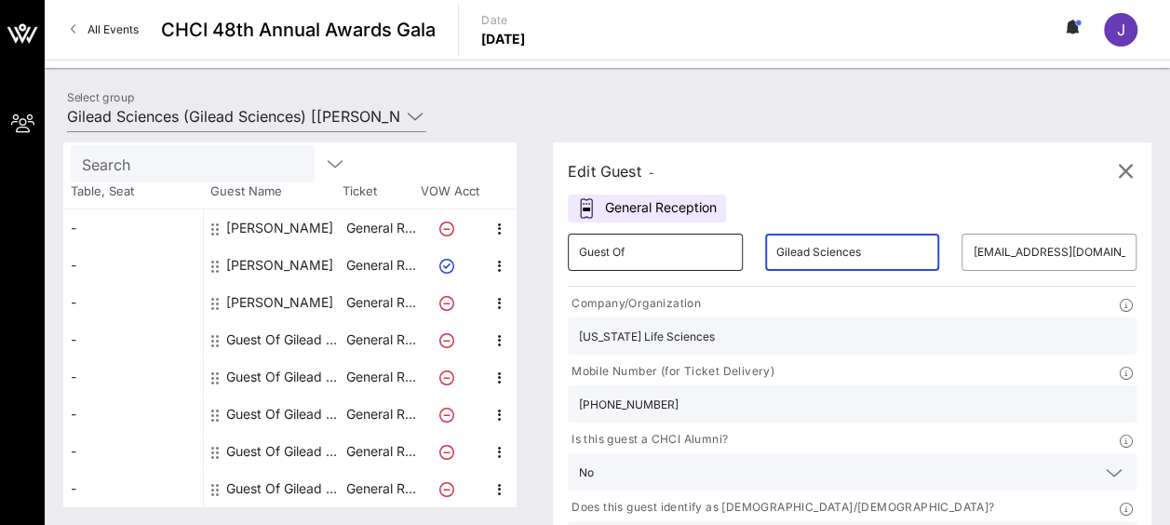
drag, startPoint x: 836, startPoint y: 250, endPoint x: 698, endPoint y: 250, distance: 137.8
click at [698, 250] on div "​ Guest Of ​ Gilead Sciences ​ [EMAIL_ADDRESS][DOMAIN_NAME]" at bounding box center [852, 253] width 591 height 60
type input "[PERSON_NAME]"
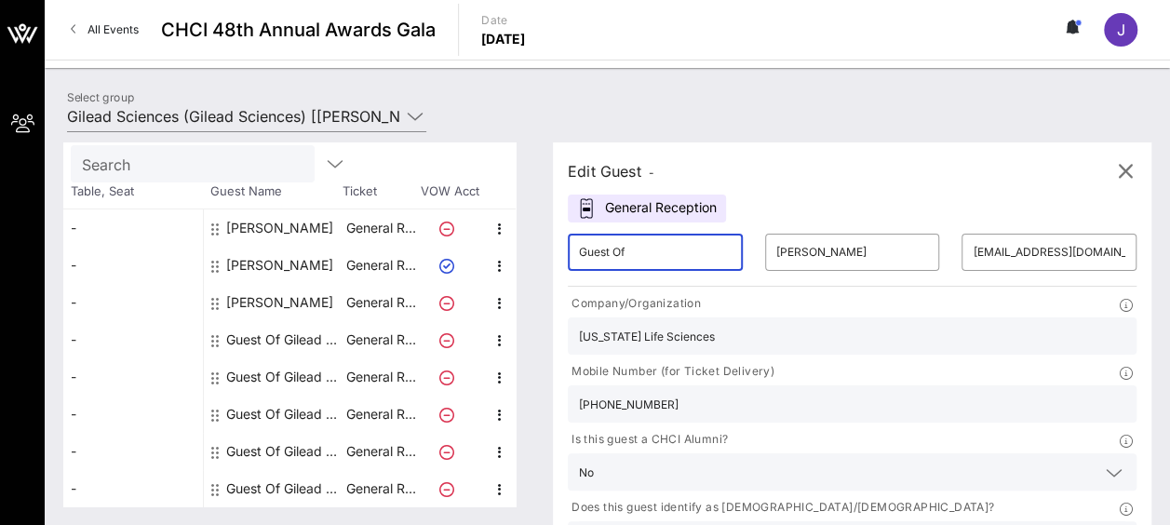
drag, startPoint x: 657, startPoint y: 248, endPoint x: 419, endPoint y: 227, distance: 239.2
click at [419, 227] on div "Total Tickets 8 Total Assigned 3 Total Unassigned 5 Need Help? Search Table, Se…" at bounding box center [607, 324] width 1088 height 364
type input "[PERSON_NAME]"
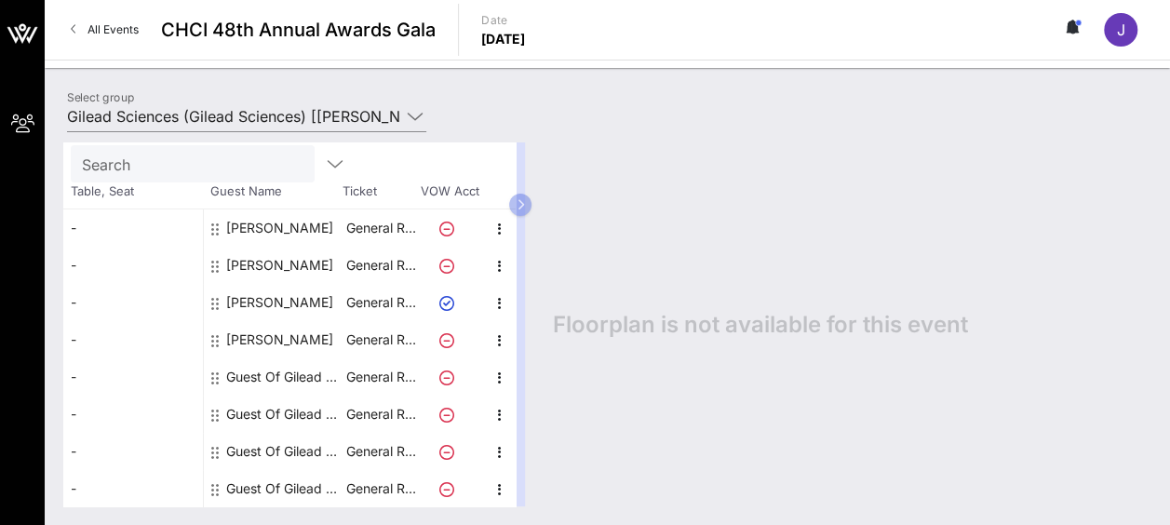
click at [303, 480] on div "Guest Of Gilead Sciences" at bounding box center [284, 488] width 117 height 37
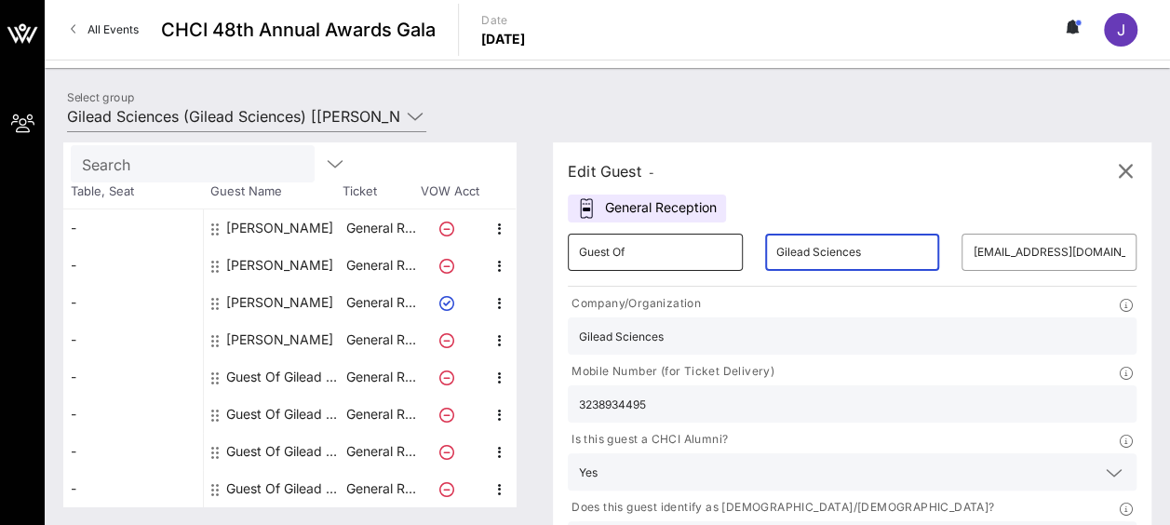
drag, startPoint x: 827, startPoint y: 255, endPoint x: 681, endPoint y: 265, distance: 146.5
click at [681, 265] on div "​ Guest Of ​ Gilead Sciences ​ [EMAIL_ADDRESS][DOMAIN_NAME]" at bounding box center [852, 253] width 591 height 60
type input "O"
type input "[PERSON_NAME]"
click at [677, 251] on input "Guest Of" at bounding box center [655, 252] width 153 height 30
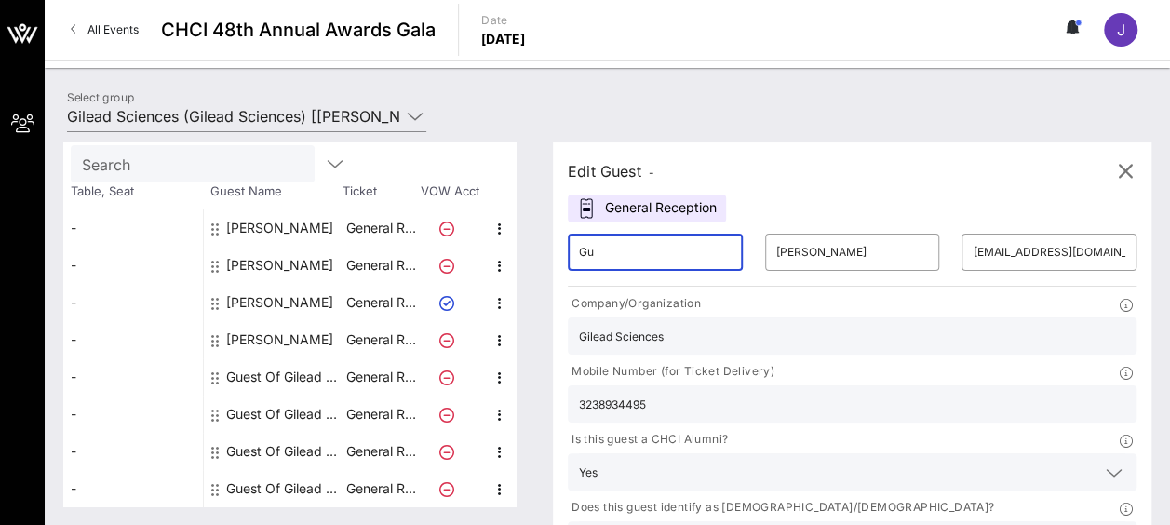
type input "G"
type input "Oscar"
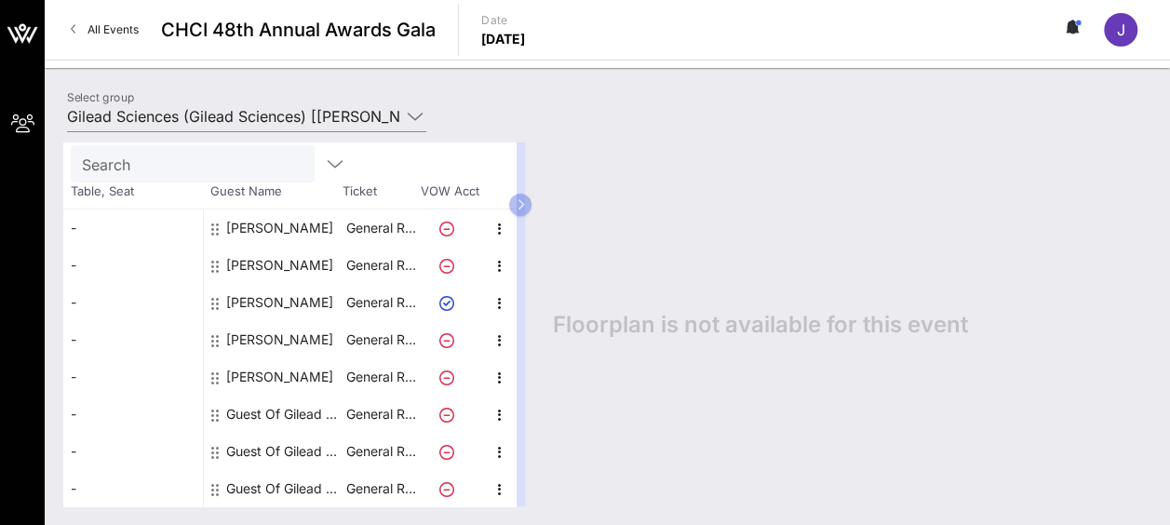
click at [255, 412] on div "Guest Of Gilead Sciences" at bounding box center [284, 414] width 117 height 37
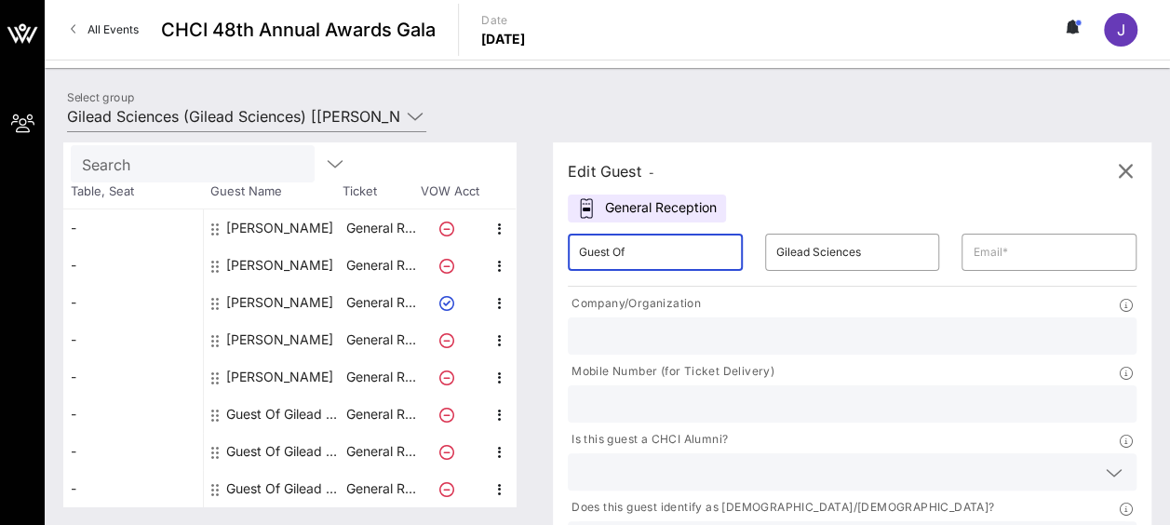
drag, startPoint x: 667, startPoint y: 248, endPoint x: 529, endPoint y: 255, distance: 138.0
click at [529, 255] on div "Total Tickets 8 Total Assigned 5 Total Unassigned 3 Need Help? Search Table, Se…" at bounding box center [607, 324] width 1088 height 364
type input "[PERSON_NAME]"
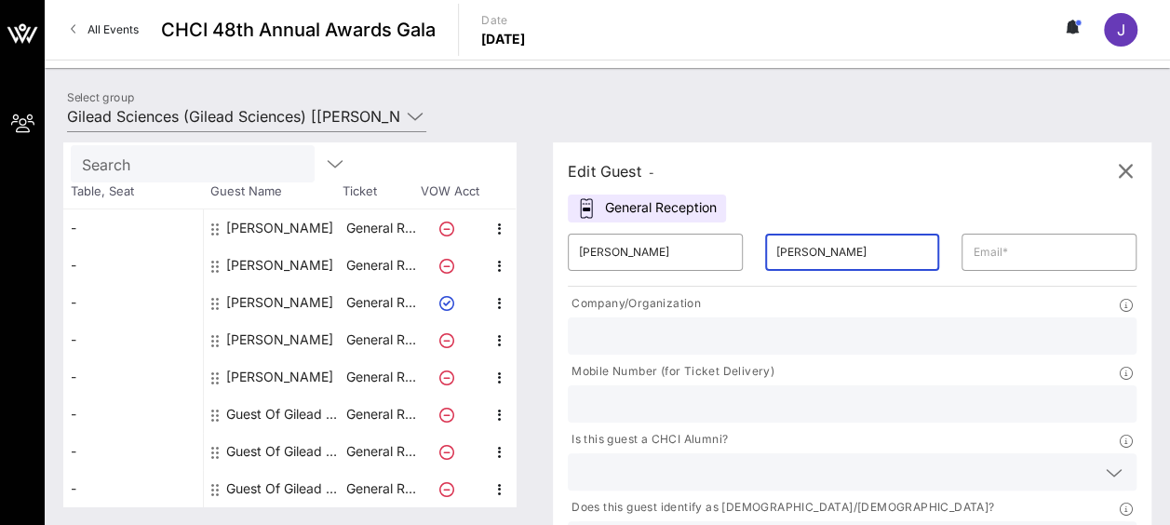
type input "[PERSON_NAME]"
click at [736, 338] on input "text" at bounding box center [852, 336] width 547 height 24
click at [663, 333] on input "text" at bounding box center [852, 336] width 547 height 24
type input "Rep. [PERSON_NAME] Office"
click at [1106, 462] on icon at bounding box center [1114, 473] width 17 height 22
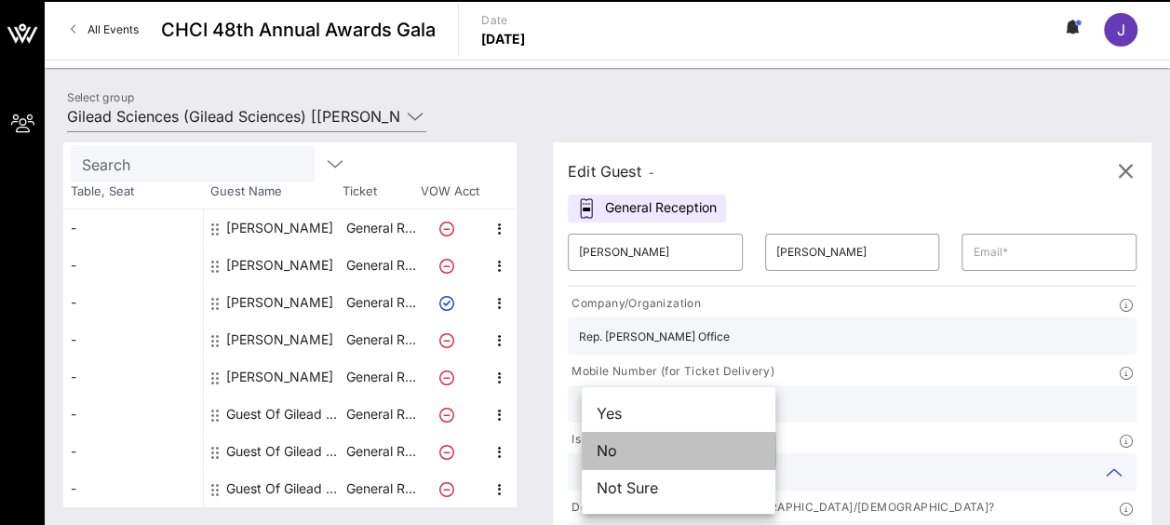
click at [696, 462] on div "No" at bounding box center [679, 450] width 194 height 37
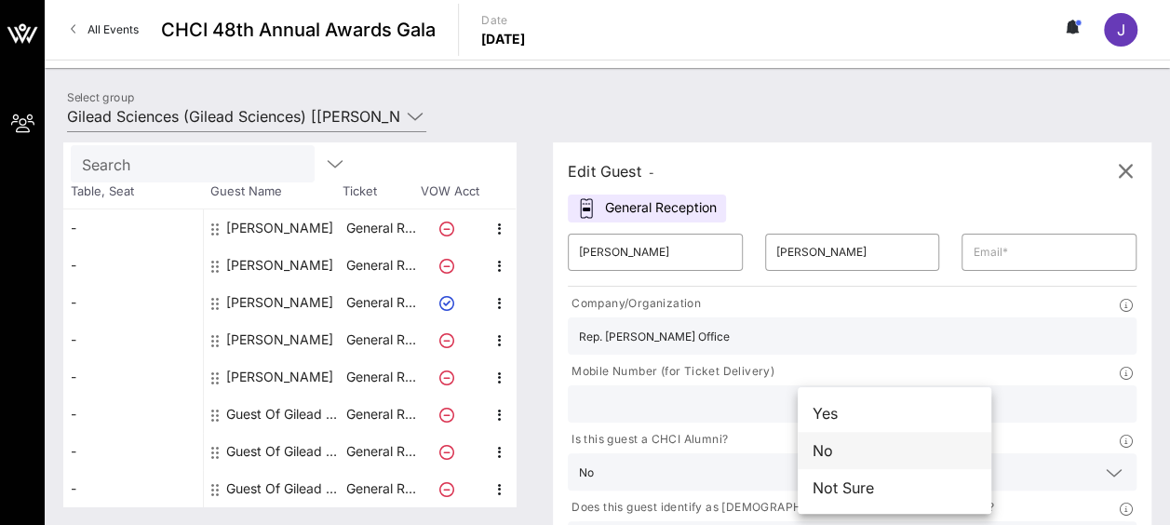
click at [918, 443] on div "No" at bounding box center [895, 450] width 194 height 37
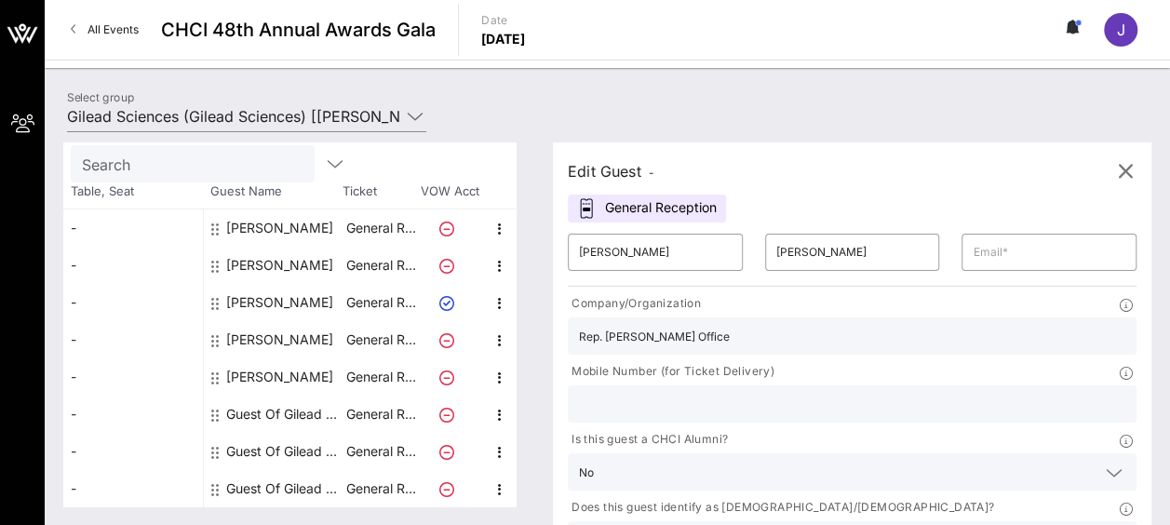
scroll to position [7, 0]
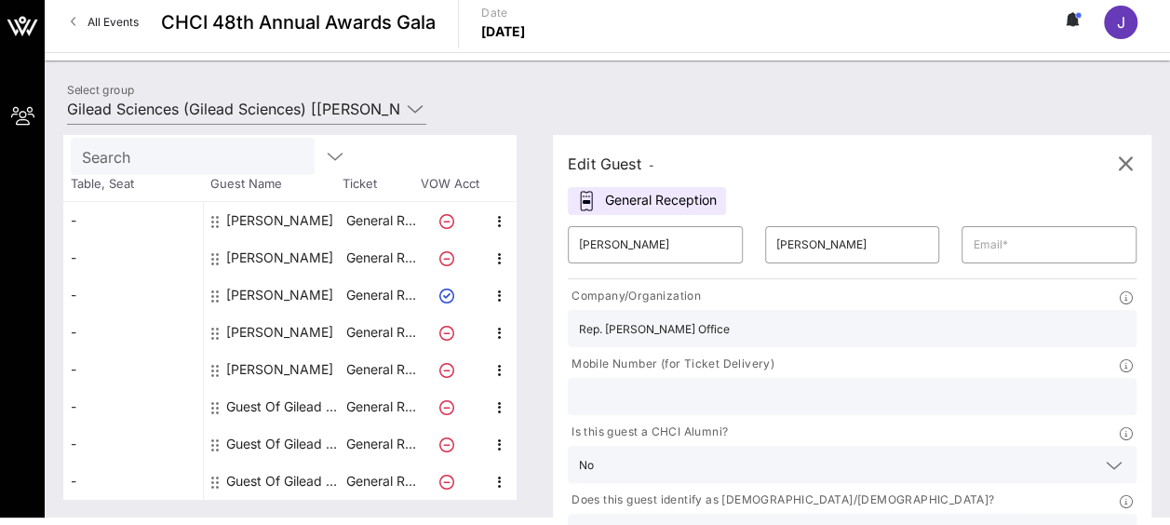
drag, startPoint x: 875, startPoint y: 490, endPoint x: 849, endPoint y: 495, distance: 26.7
type input "Gilead Sciences"
click at [973, 235] on input "text" at bounding box center [1049, 245] width 153 height 30
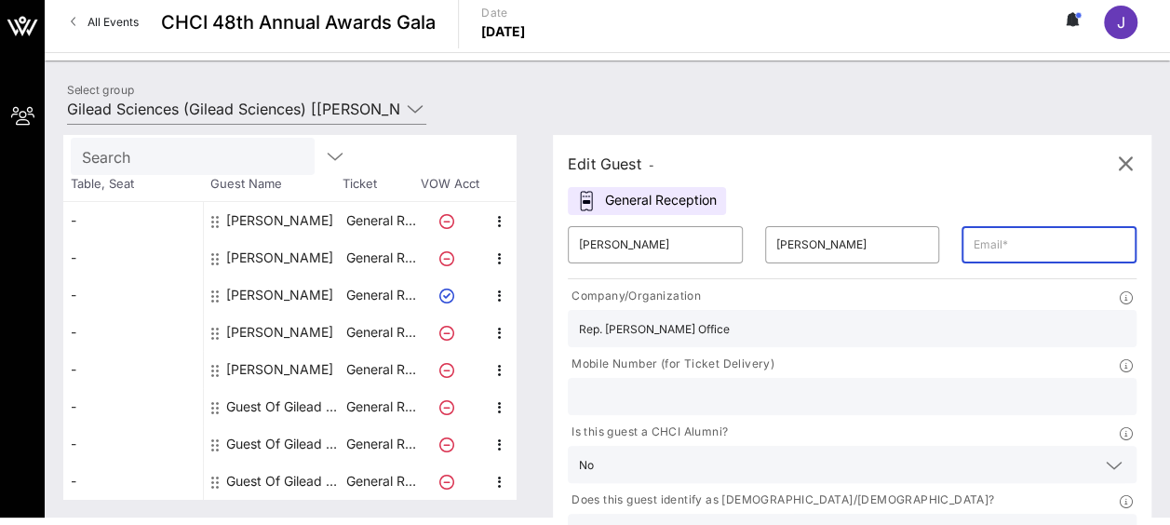
paste input "[EMAIL_ADDRESS][DOMAIN_NAME]"
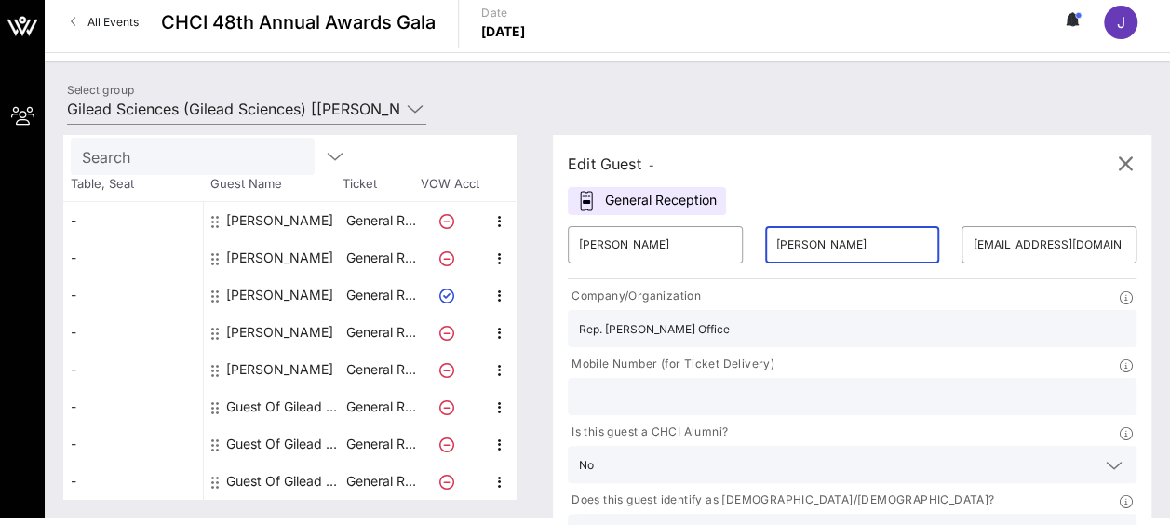
click at [803, 246] on input "[PERSON_NAME]" at bounding box center [852, 245] width 153 height 30
drag, startPoint x: 879, startPoint y: 242, endPoint x: 995, endPoint y: 241, distance: 116.4
click at [1023, 241] on div "​ [PERSON_NAME] ​ [PERSON_NAME] ​ [EMAIL_ADDRESS][DOMAIN_NAME] Company/Organiza…" at bounding box center [852, 416] width 591 height 403
click at [973, 248] on input "[EMAIL_ADDRESS][DOMAIN_NAME]" at bounding box center [1049, 245] width 153 height 30
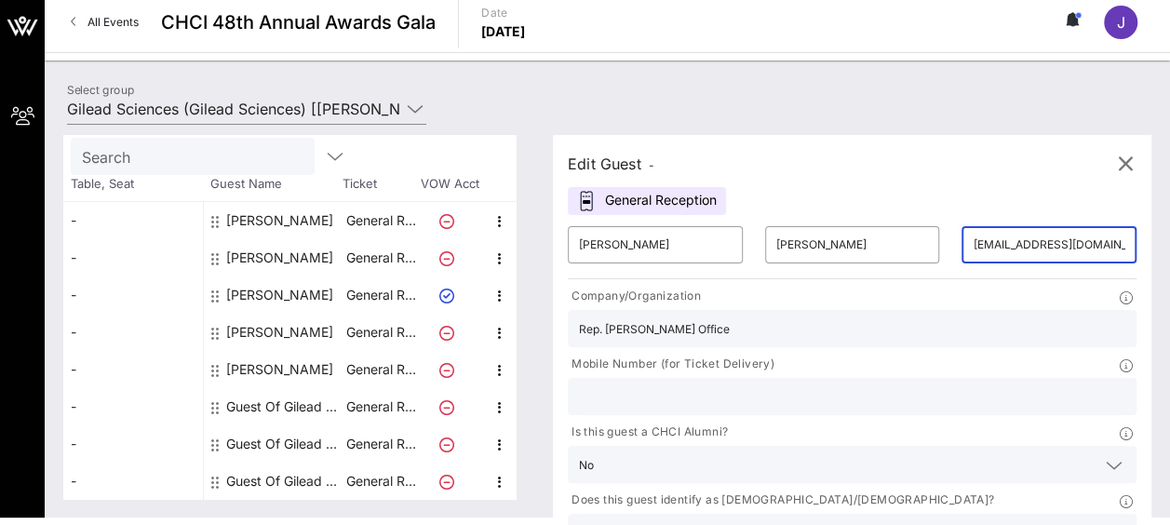
click at [974, 244] on input "[EMAIL_ADDRESS][DOMAIN_NAME]" at bounding box center [1049, 245] width 153 height 30
drag, startPoint x: 974, startPoint y: 244, endPoint x: 1032, endPoint y: 212, distance: 65.8
click at [1032, 212] on div "Edit Guest - General Reception ​ [PERSON_NAME] ​ [PERSON_NAME] ​ [EMAIL_ADDRESS…" at bounding box center [852, 378] width 599 height 487
type input "j"
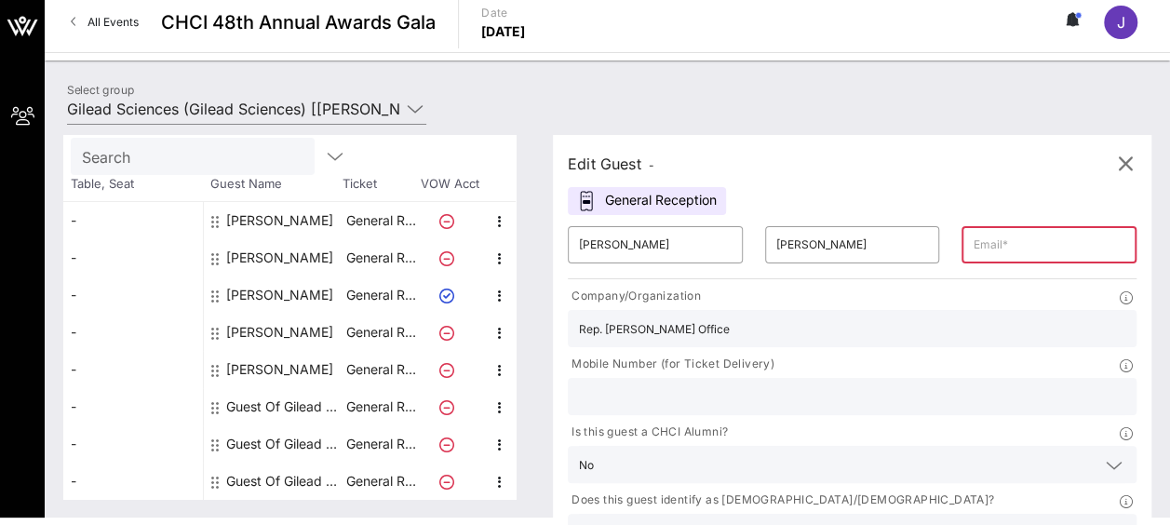
paste input "[EMAIL_ADDRESS][DOMAIN_NAME]"
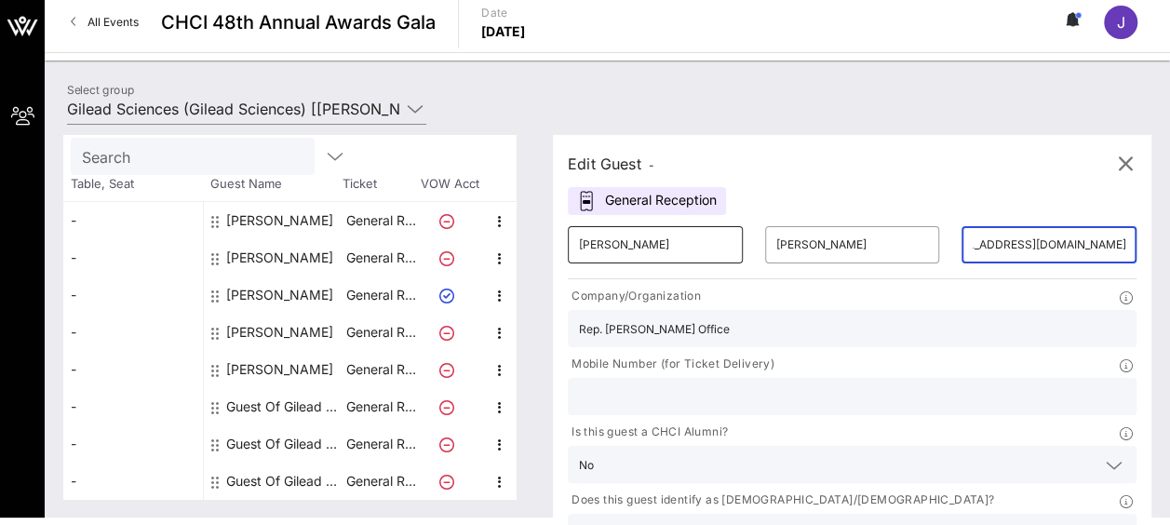
type input "[EMAIL_ADDRESS][DOMAIN_NAME]"
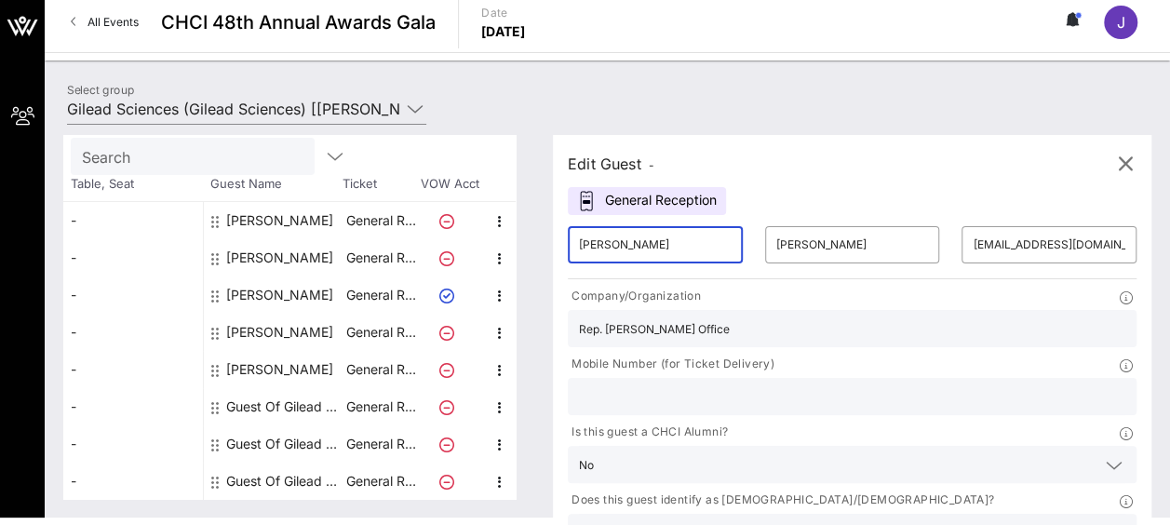
drag, startPoint x: 627, startPoint y: 240, endPoint x: 535, endPoint y: 240, distance: 91.2
click at [535, 240] on div "Total Tickets 8 Total Assigned 5 Total Unassigned 3 Need Help? Search Table, Se…" at bounding box center [607, 317] width 1088 height 364
type input "[PERSON_NAME]"
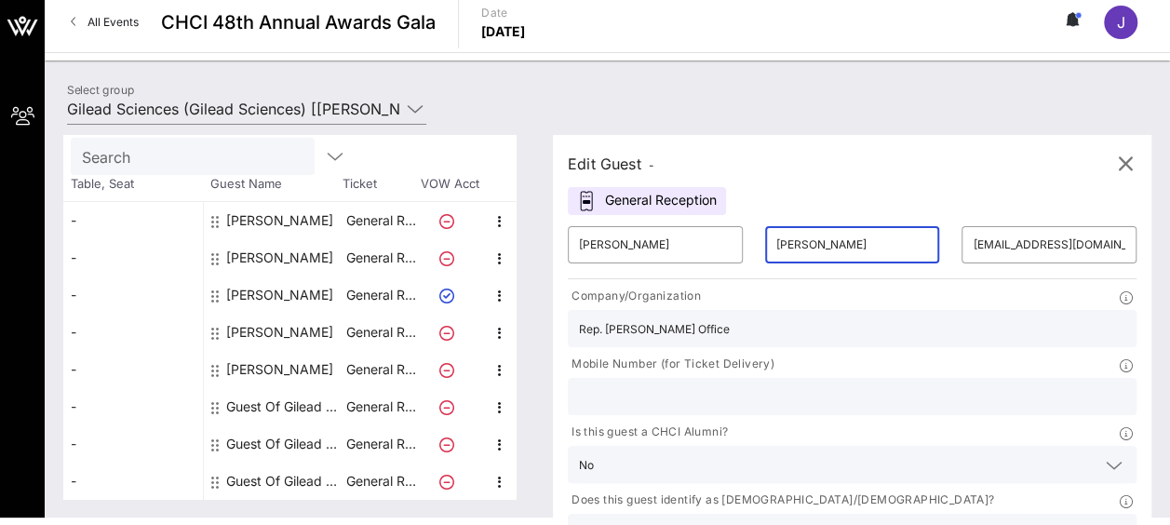
drag, startPoint x: 799, startPoint y: 245, endPoint x: 719, endPoint y: 240, distance: 80.2
click at [754, 240] on div "​ [PERSON_NAME]" at bounding box center [852, 245] width 197 height 60
paste input "[PERSON_NAME]"
click at [776, 244] on input "[PERSON_NAME]" at bounding box center [852, 245] width 153 height 30
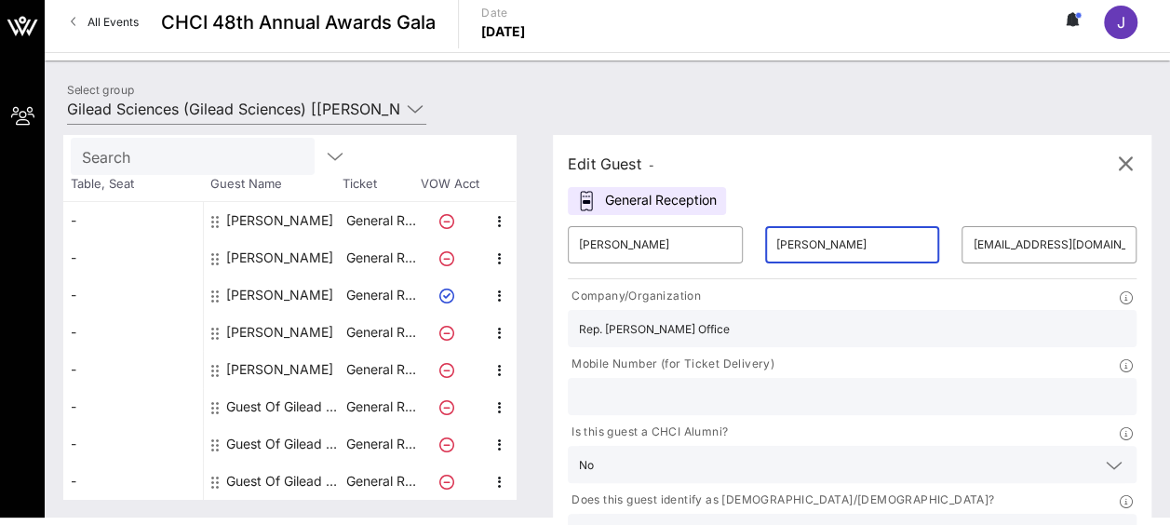
scroll to position [0, 0]
type input "[PERSON_NAME]"
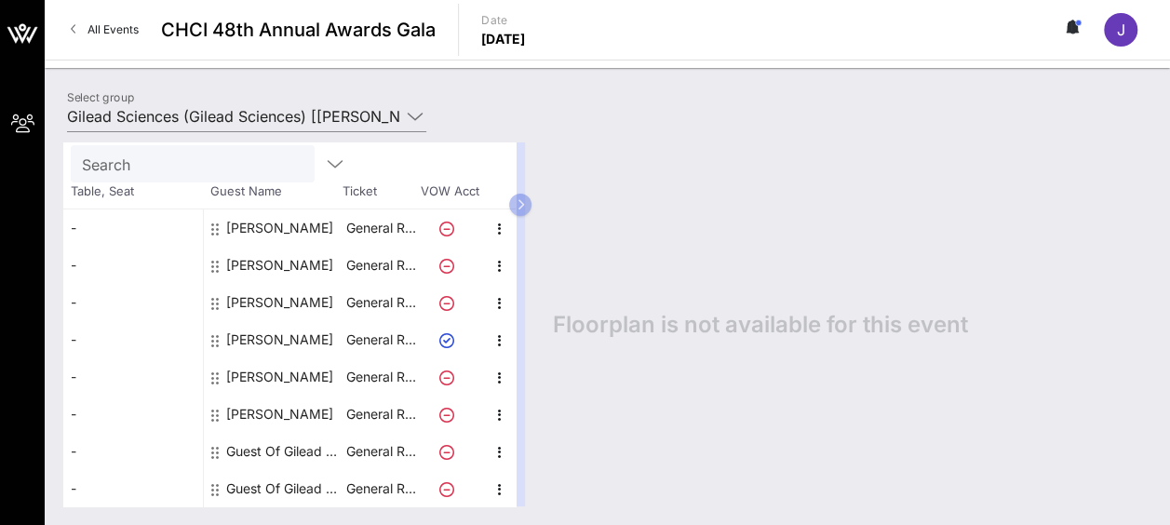
click at [285, 451] on div "Guest Of Gilead Sciences" at bounding box center [284, 451] width 117 height 37
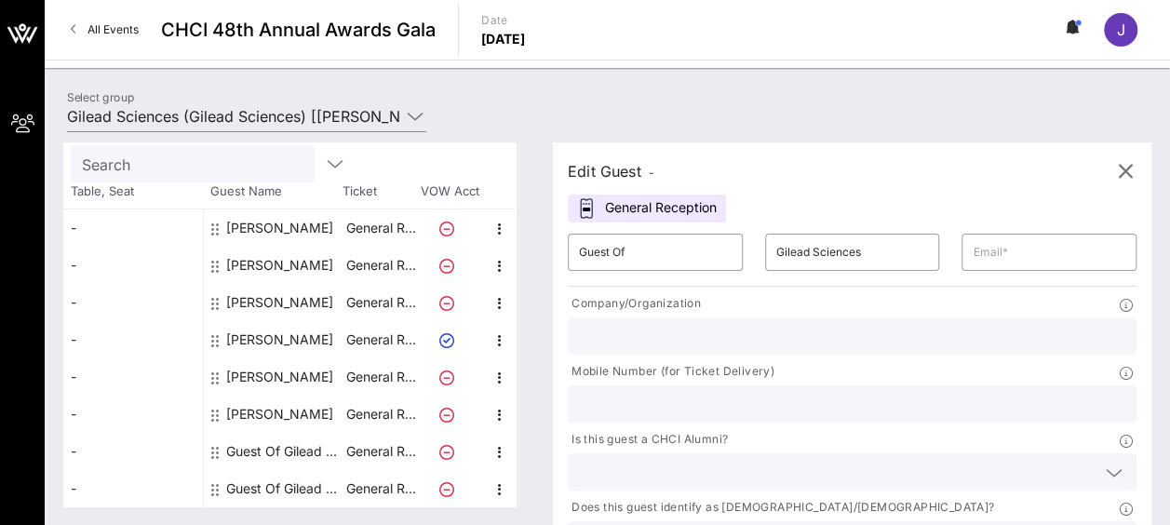
click at [655, 343] on input "text" at bounding box center [852, 336] width 547 height 24
drag, startPoint x: 655, startPoint y: 343, endPoint x: 702, endPoint y: 231, distance: 121.0
click at [702, 231] on div "​ Guest Of ​ Gilead Sciences ​ Company/Organization Mobile Number (for Ticket D…" at bounding box center [852, 396] width 591 height 347
type input "Rep. [PERSON_NAME] Office"
click at [696, 346] on input "Rep. [PERSON_NAME] Office" at bounding box center [852, 336] width 547 height 24
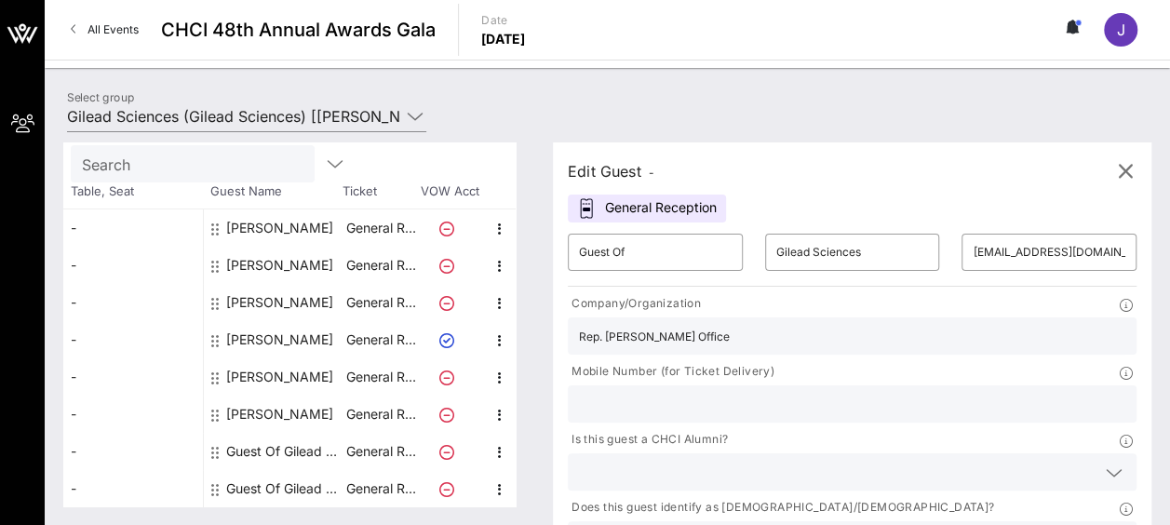
click at [775, 362] on p "Mobile Number (for Ticket Delivery)" at bounding box center [671, 372] width 207 height 20
click at [973, 268] on div "[EMAIL_ADDRESS][DOMAIN_NAME]" at bounding box center [1049, 252] width 153 height 37
type input "c"
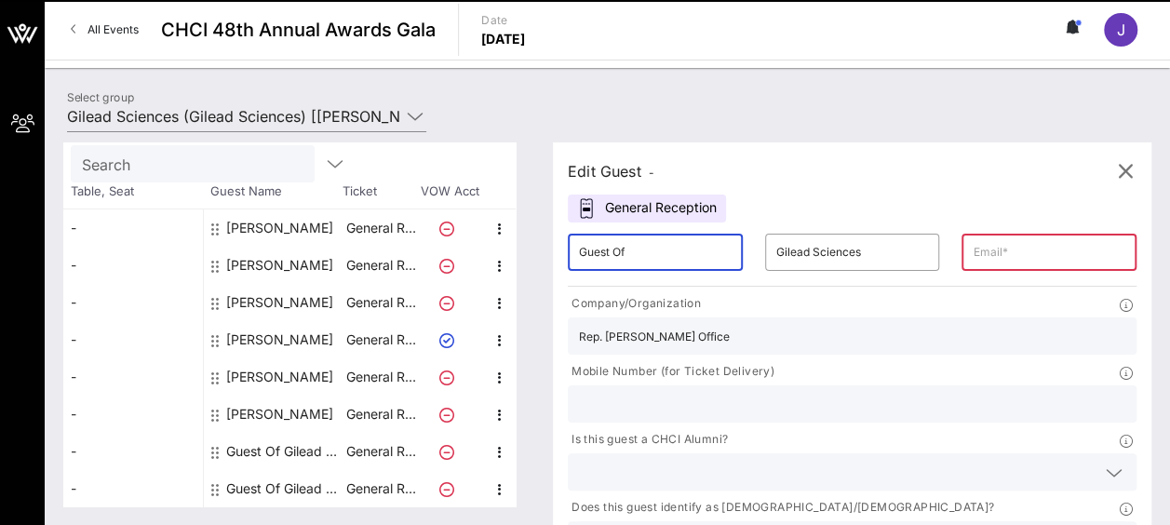
drag, startPoint x: 670, startPoint y: 243, endPoint x: 539, endPoint y: 257, distance: 132.0
click at [539, 257] on div "Total Tickets 8 Total Assigned 6 Total Unassigned 2 Need Help? Search Table, Se…" at bounding box center [607, 324] width 1088 height 364
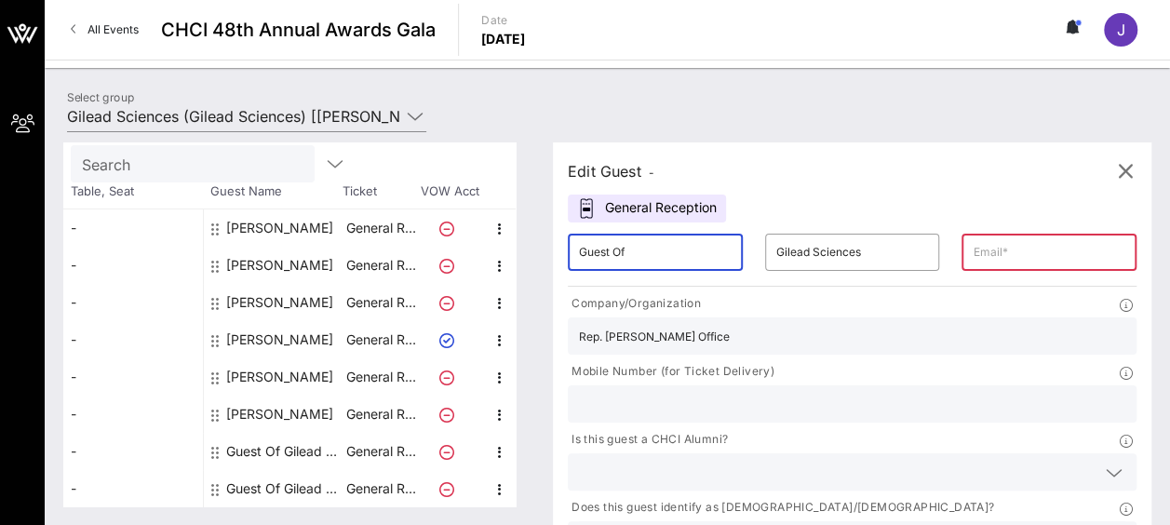
paste input "[PERSON_NAME]"
drag, startPoint x: 672, startPoint y: 248, endPoint x: 629, endPoint y: 252, distance: 43.1
click at [629, 252] on input "[PERSON_NAME]" at bounding box center [655, 252] width 153 height 30
type input "[PERSON_NAME]"
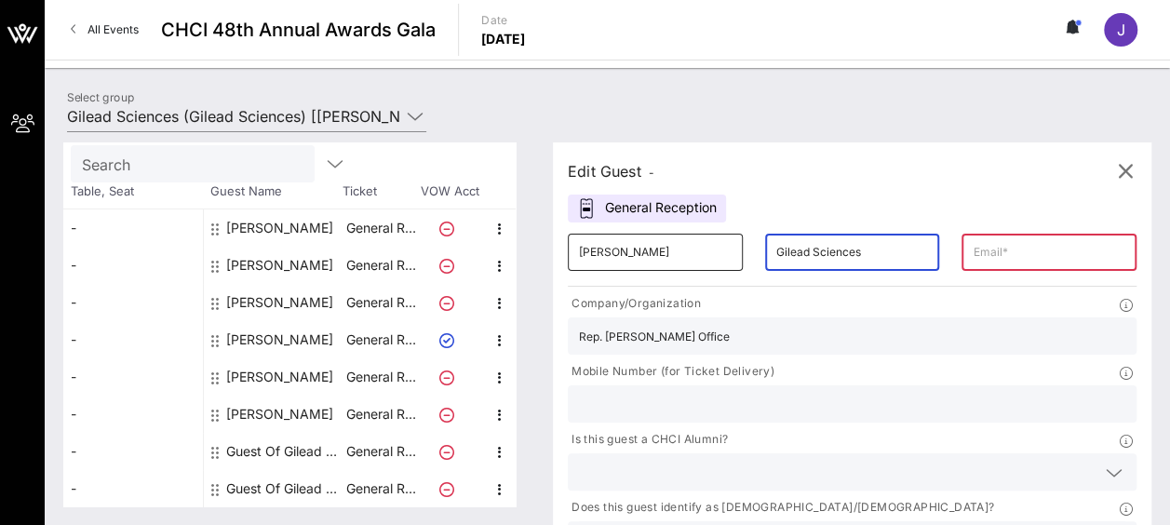
drag, startPoint x: 819, startPoint y: 255, endPoint x: 668, endPoint y: 263, distance: 152.0
click at [668, 263] on div "​ [PERSON_NAME] ​ Gilead Sciences ​" at bounding box center [852, 253] width 591 height 60
paste input "Cort"
type input "[PERSON_NAME]"
click at [973, 257] on input "text" at bounding box center [1049, 252] width 153 height 30
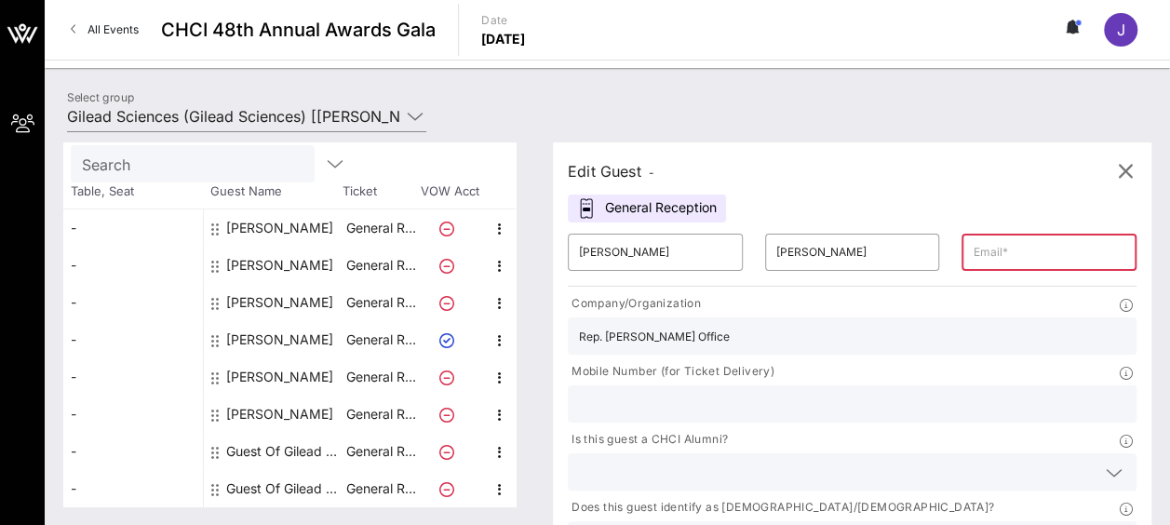
paste input "[EMAIL_ADDRESS][DOMAIN_NAME]"
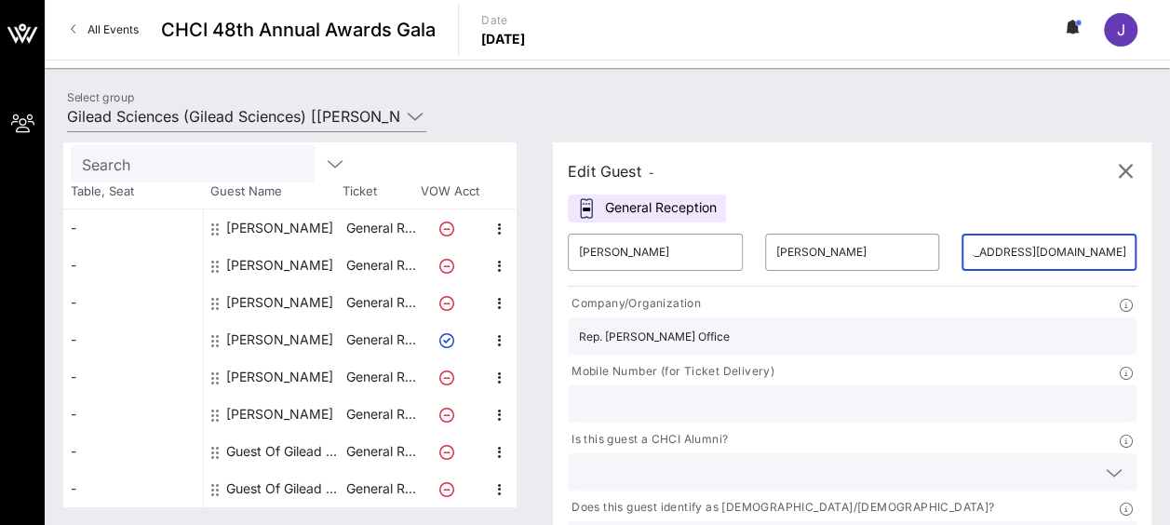
type input "[EMAIL_ADDRESS][DOMAIN_NAME]"
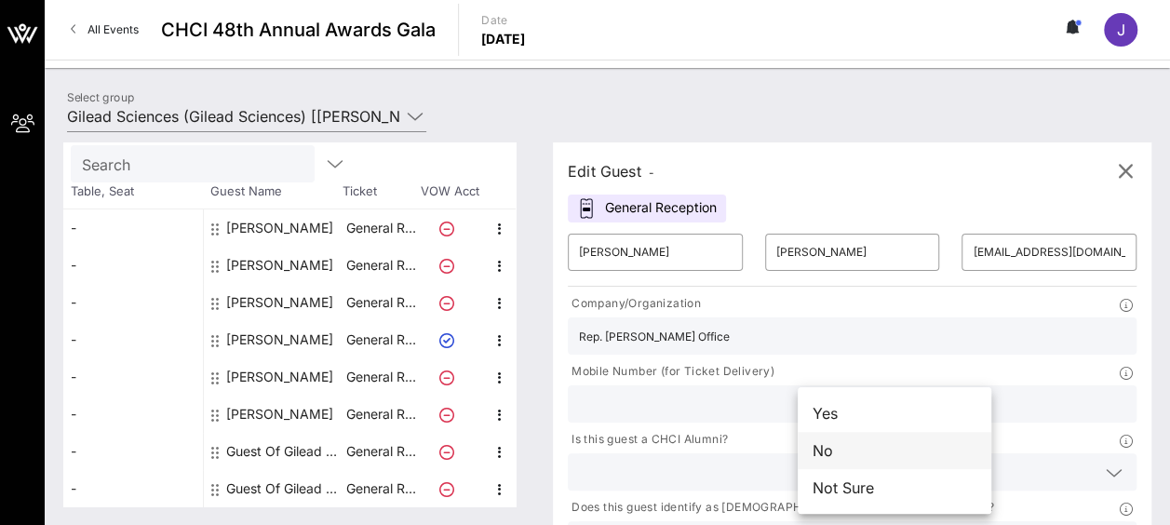
click at [861, 445] on div "No" at bounding box center [895, 450] width 194 height 37
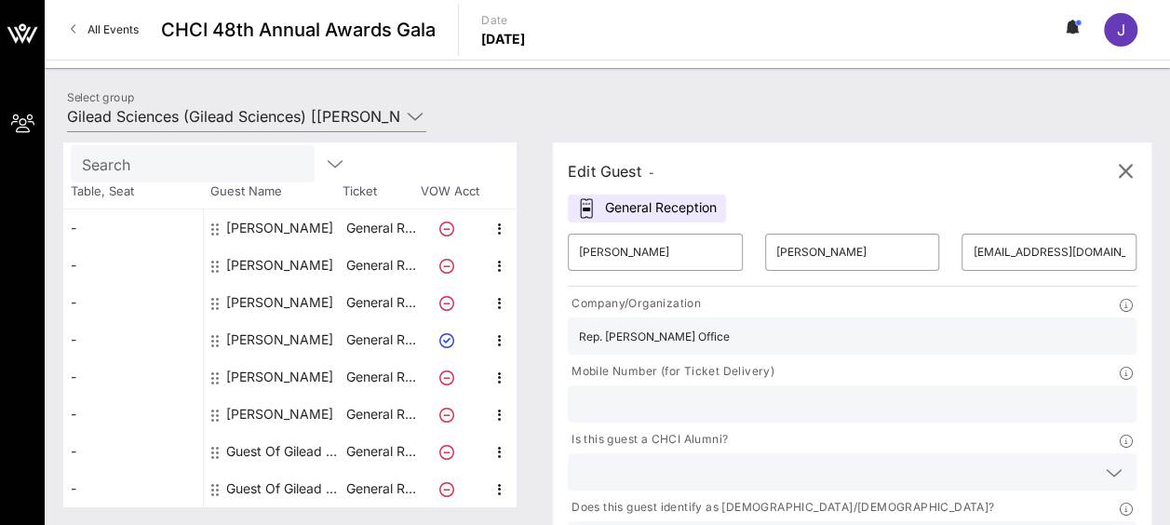
click at [1106, 462] on icon at bounding box center [1114, 473] width 17 height 22
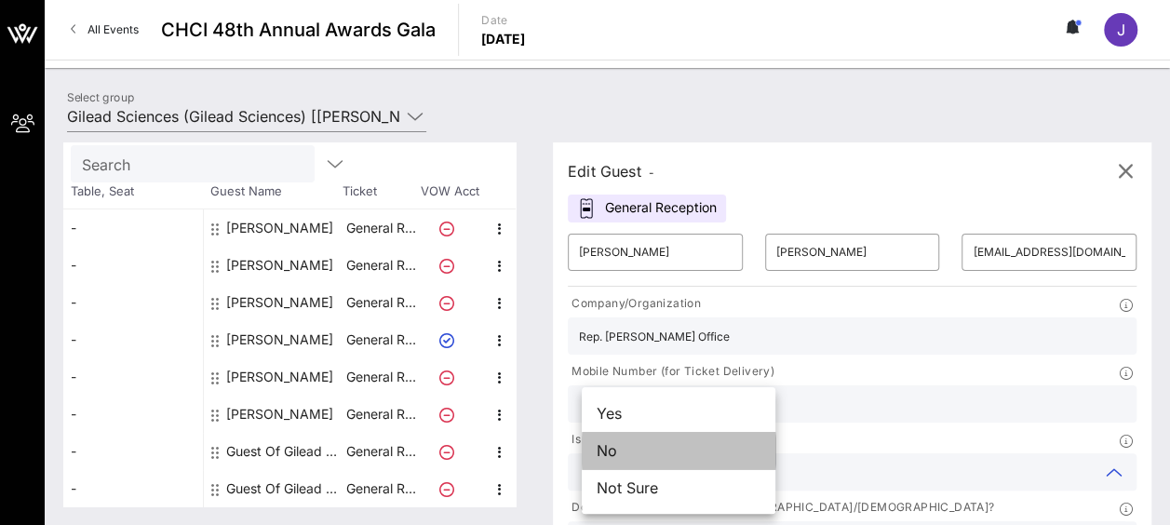
click at [738, 451] on div "No" at bounding box center [679, 450] width 194 height 37
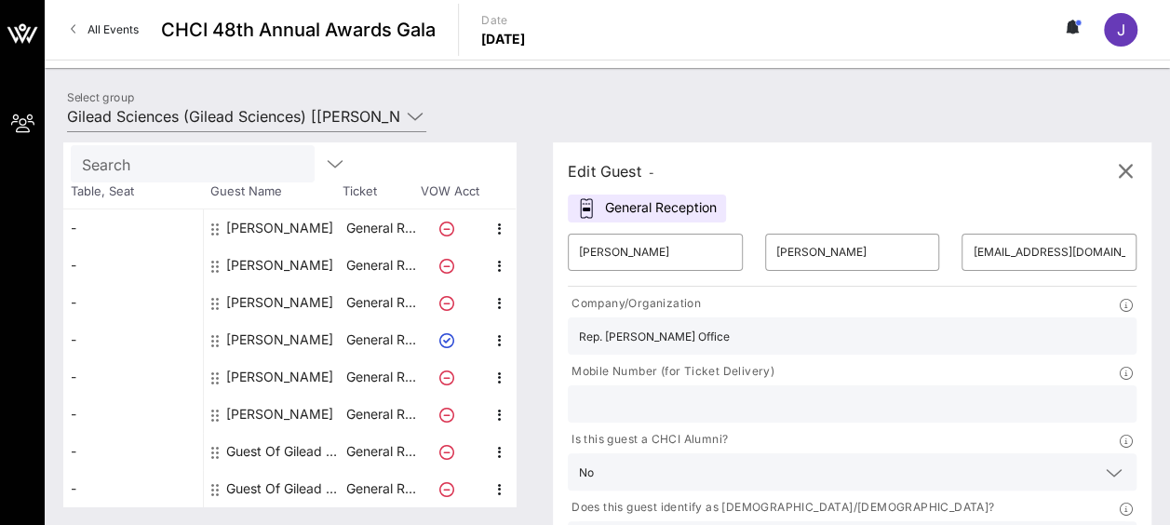
type input "Gilead Sciences"
